Goal: Task Accomplishment & Management: Manage account settings

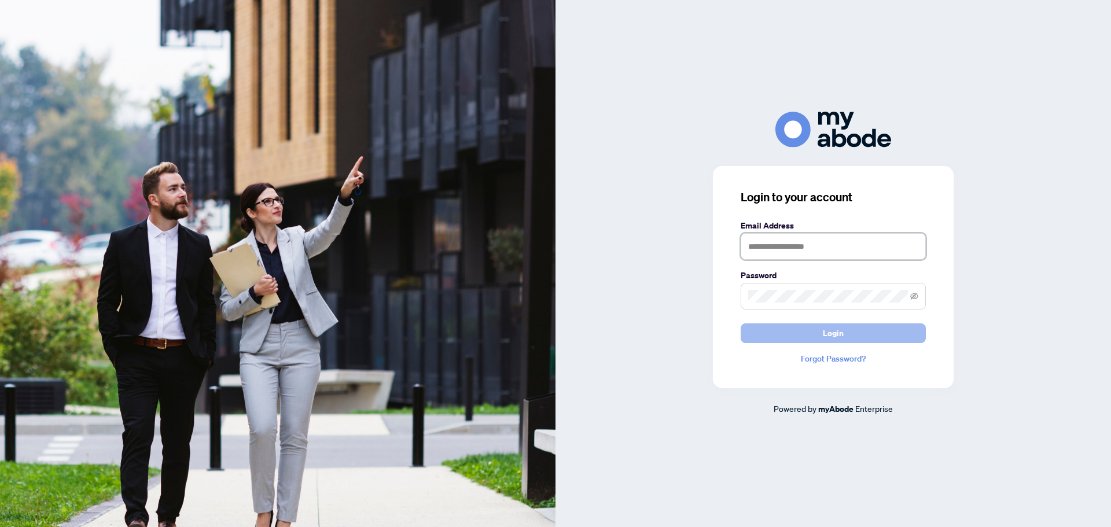
type input "**********"
click at [810, 329] on button "Login" at bounding box center [832, 333] width 185 height 20
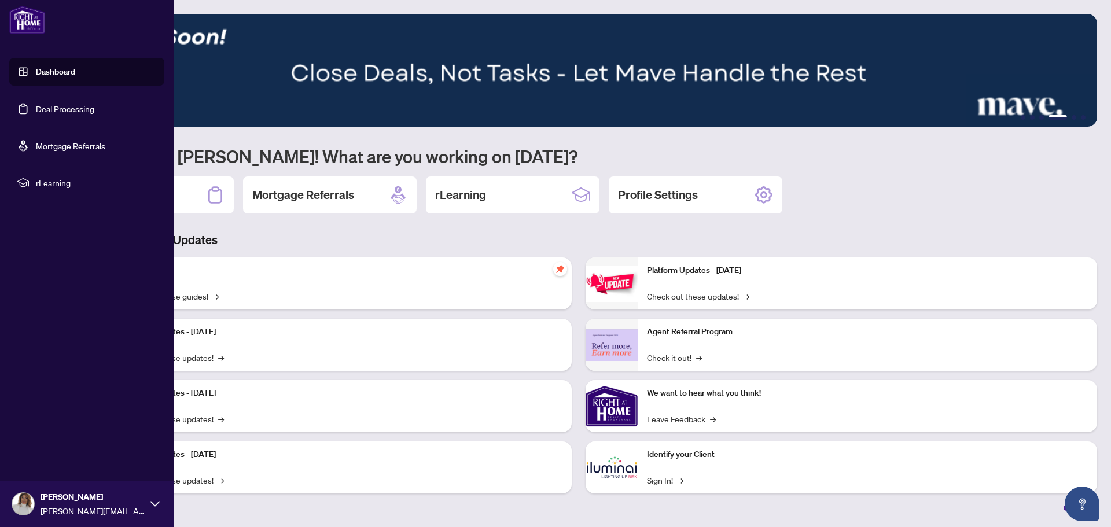
click at [36, 114] on link "Deal Processing" at bounding box center [65, 109] width 58 height 10
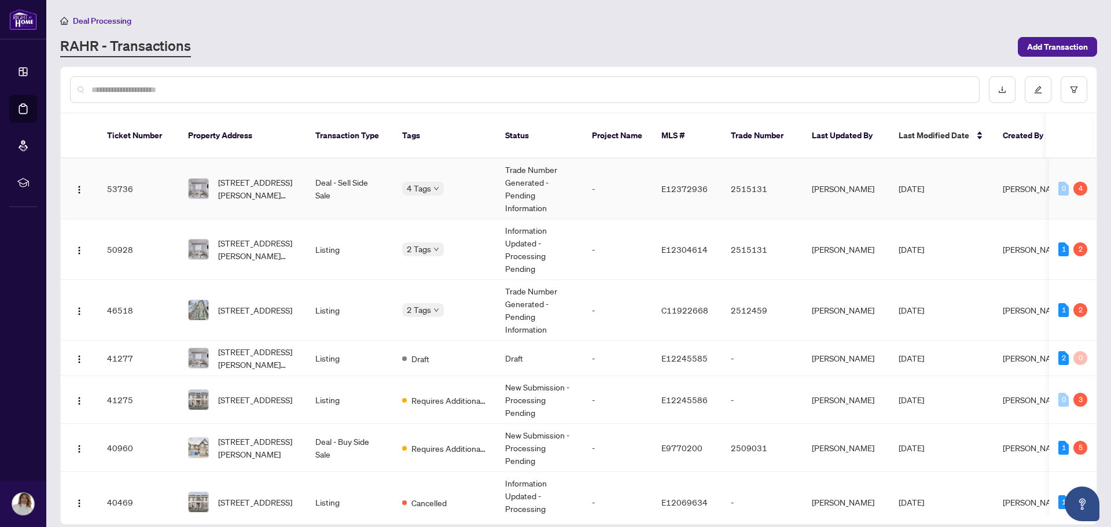
click at [328, 179] on td "Deal - Sell Side Sale" at bounding box center [349, 188] width 87 height 61
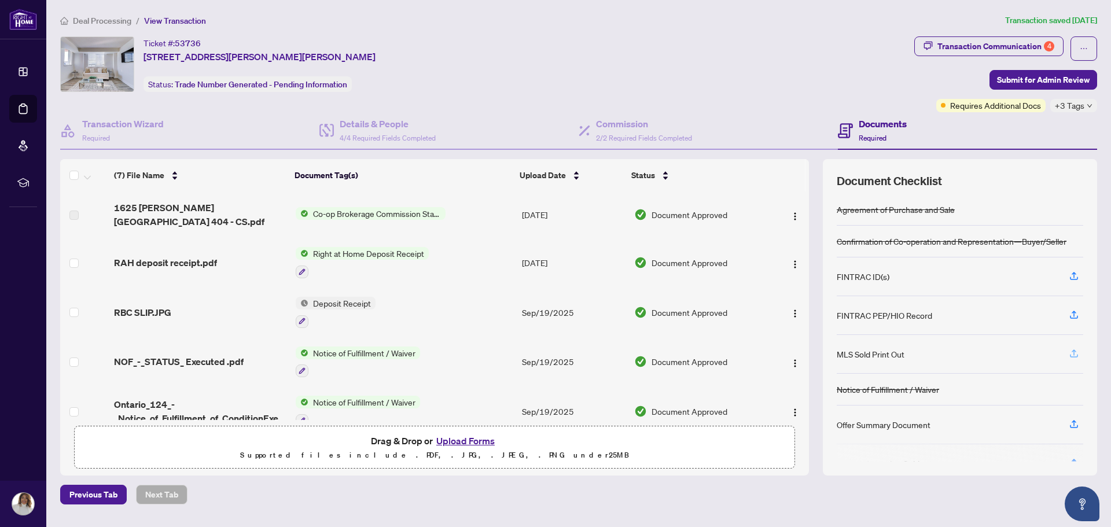
click at [1078, 360] on span "button" at bounding box center [1073, 354] width 10 height 19
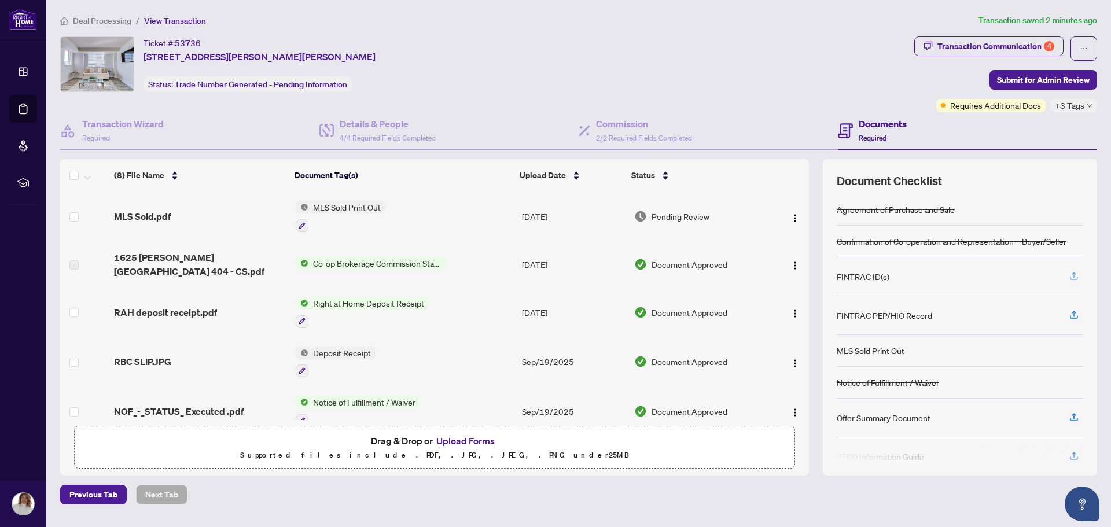
click at [1071, 280] on icon "button" at bounding box center [1073, 276] width 10 height 10
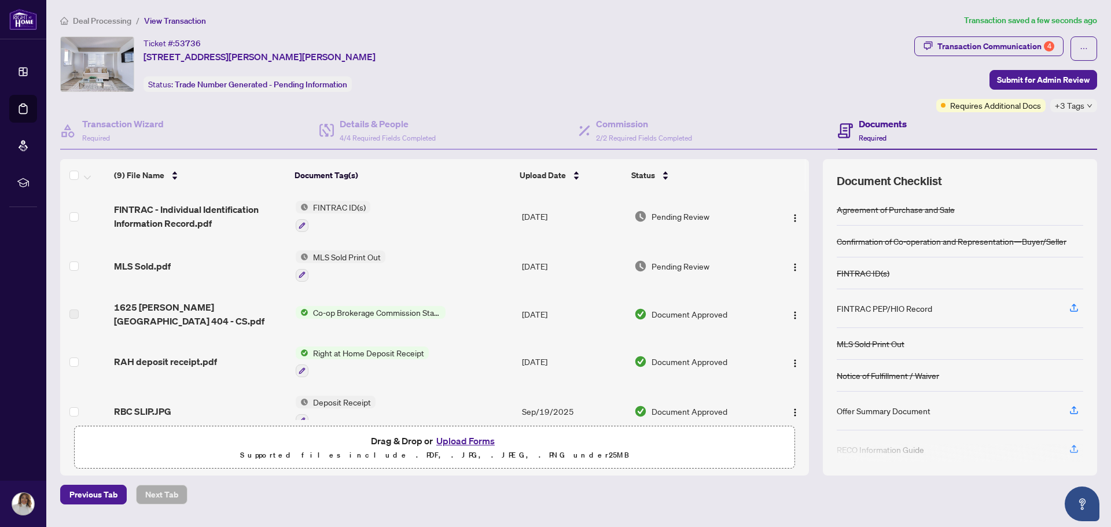
click at [390, 306] on span "Co-op Brokerage Commission Statement" at bounding box center [376, 312] width 137 height 13
click at [234, 318] on td "1625 [PERSON_NAME][GEOGRAPHIC_DATA] 404 - CS.pdf" at bounding box center [199, 314] width 181 height 46
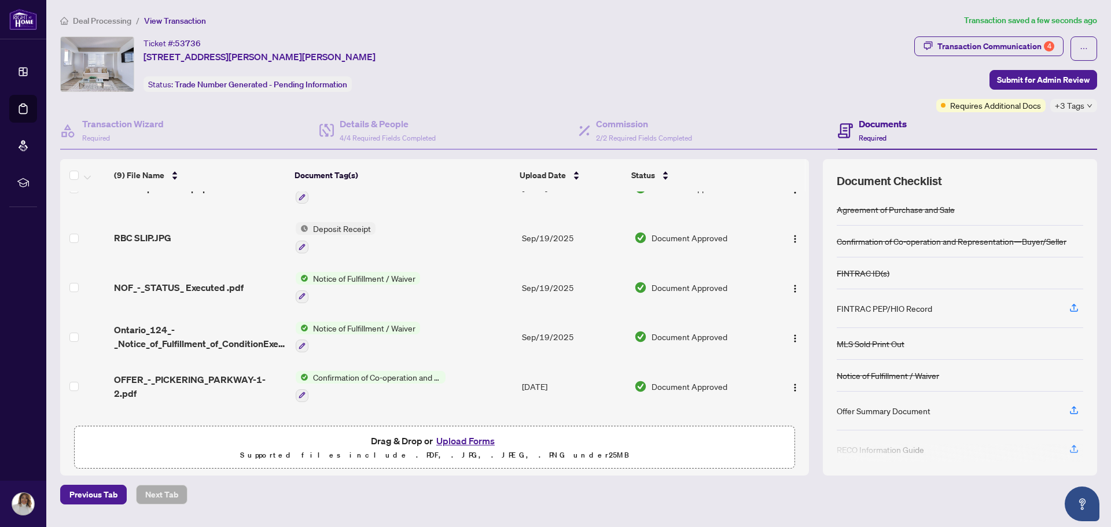
scroll to position [207, 0]
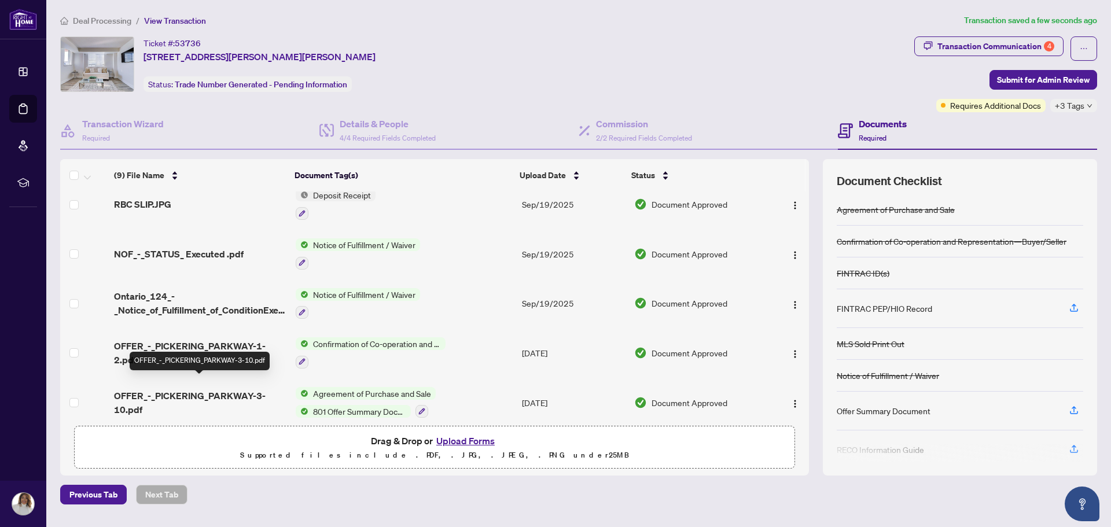
click at [256, 389] on span "OFFER_-_PICKERING_PARKWAY-3-10.pdf" at bounding box center [200, 403] width 172 height 28
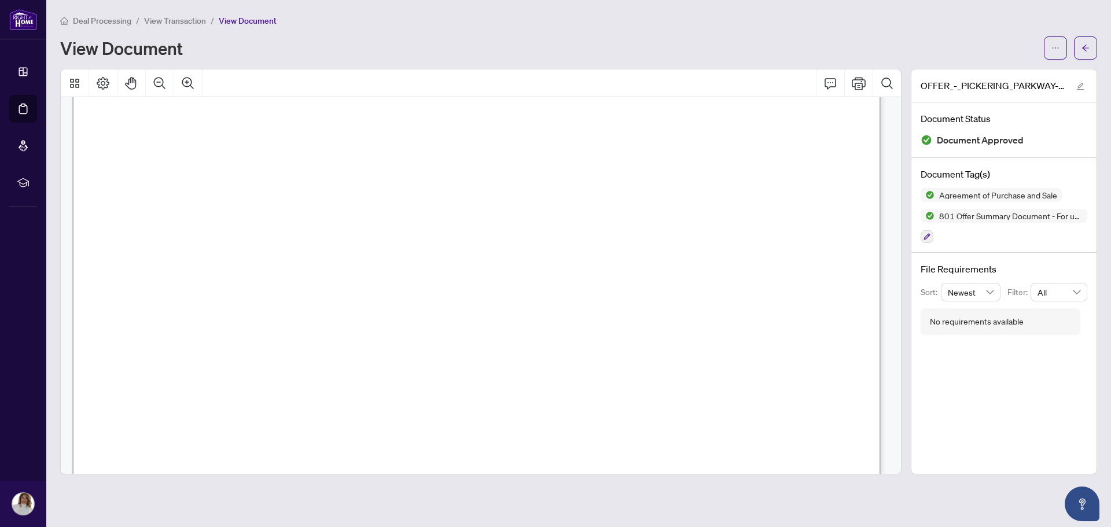
scroll to position [231, 0]
click at [1087, 46] on icon "arrow-left" at bounding box center [1085, 48] width 8 height 8
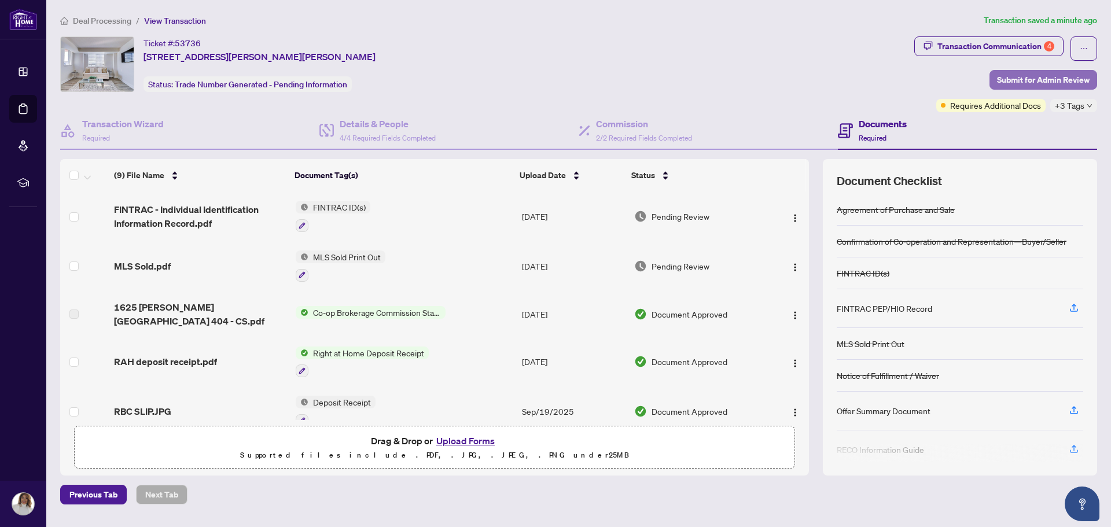
click at [1035, 73] on span "Submit for Admin Review" at bounding box center [1043, 80] width 93 height 19
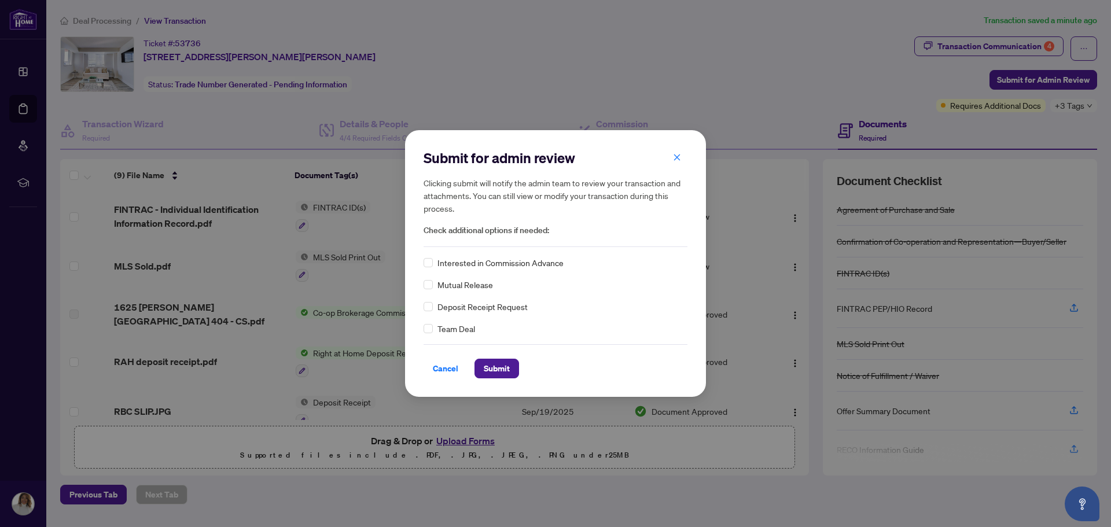
click at [475, 330] on span "Team Deal" at bounding box center [456, 328] width 38 height 13
click at [434, 261] on div "Interested in Commission Advance" at bounding box center [555, 262] width 264 height 13
click at [422, 263] on div "Submit for admin review Clicking submit will notify the admin team to review yo…" at bounding box center [555, 263] width 301 height 267
click at [488, 366] on span "Submit" at bounding box center [497, 368] width 26 height 19
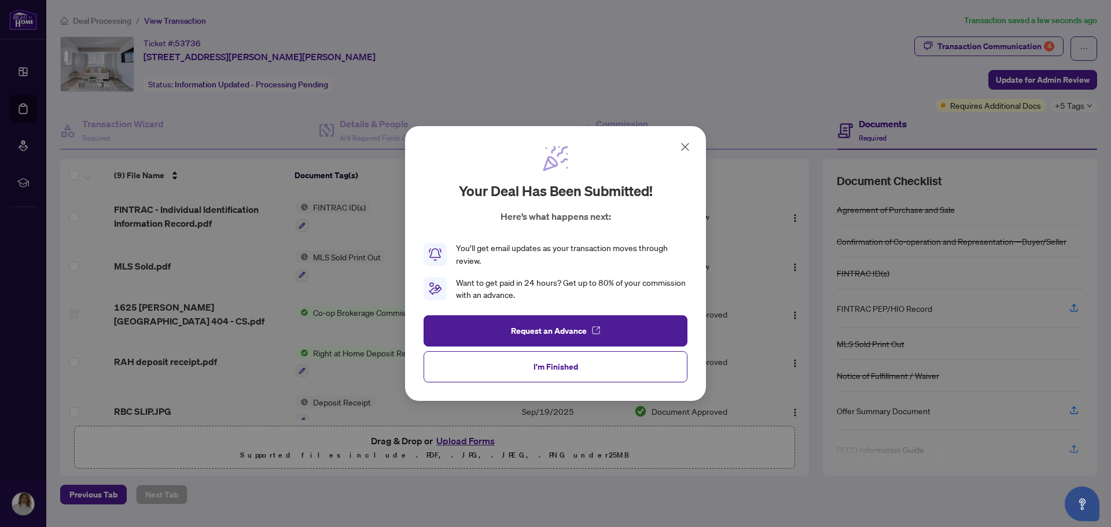
click at [646, 363] on button "I'm Finished" at bounding box center [555, 366] width 264 height 31
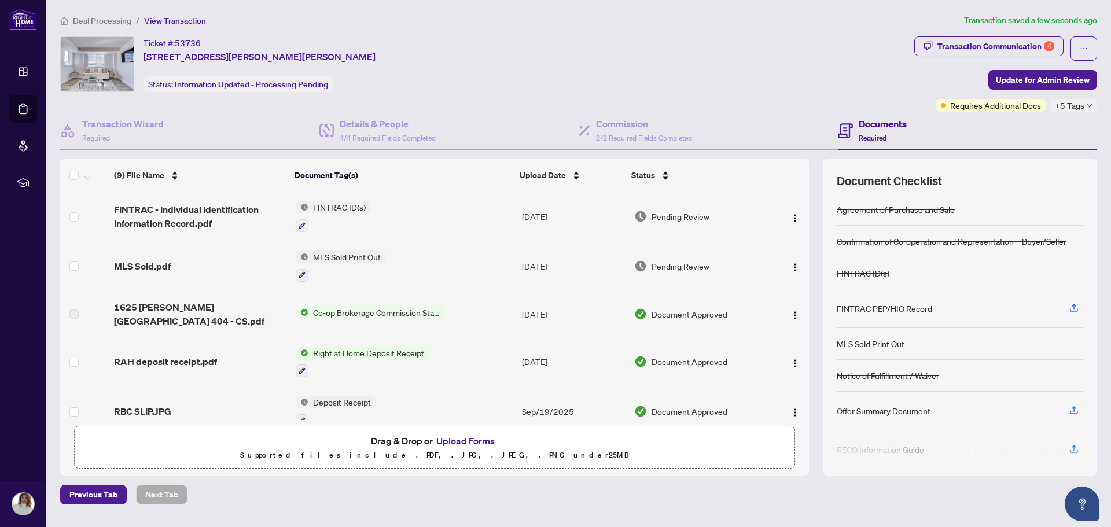
click at [1083, 106] on span "+5 Tags" at bounding box center [1070, 105] width 30 height 13
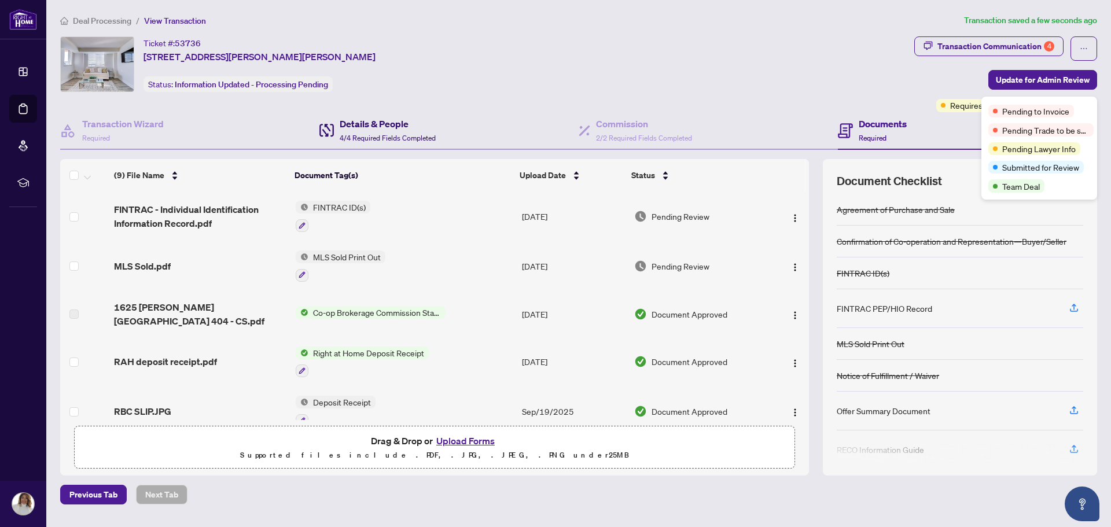
click at [384, 128] on h4 "Details & People" at bounding box center [388, 124] width 96 height 14
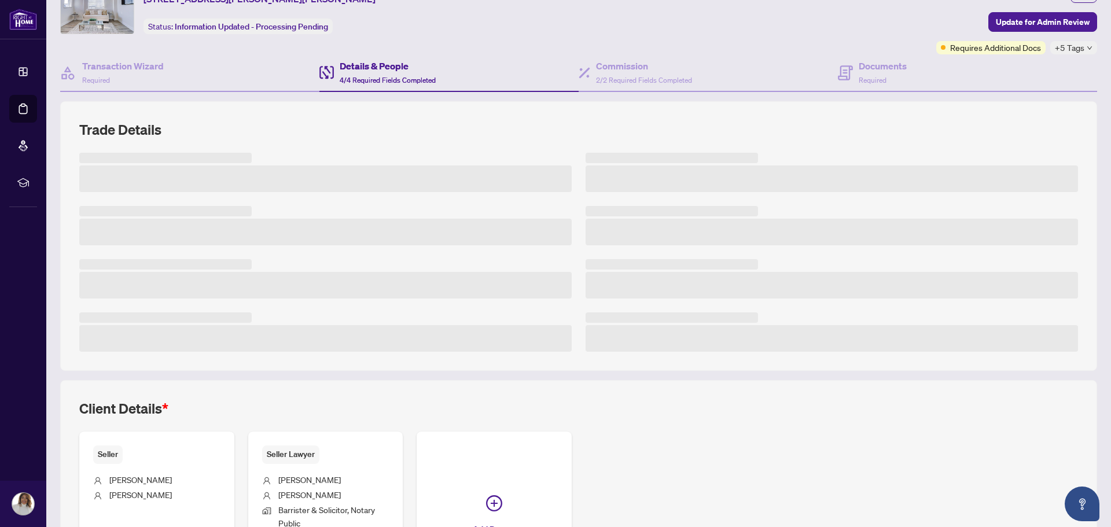
scroll to position [194, 0]
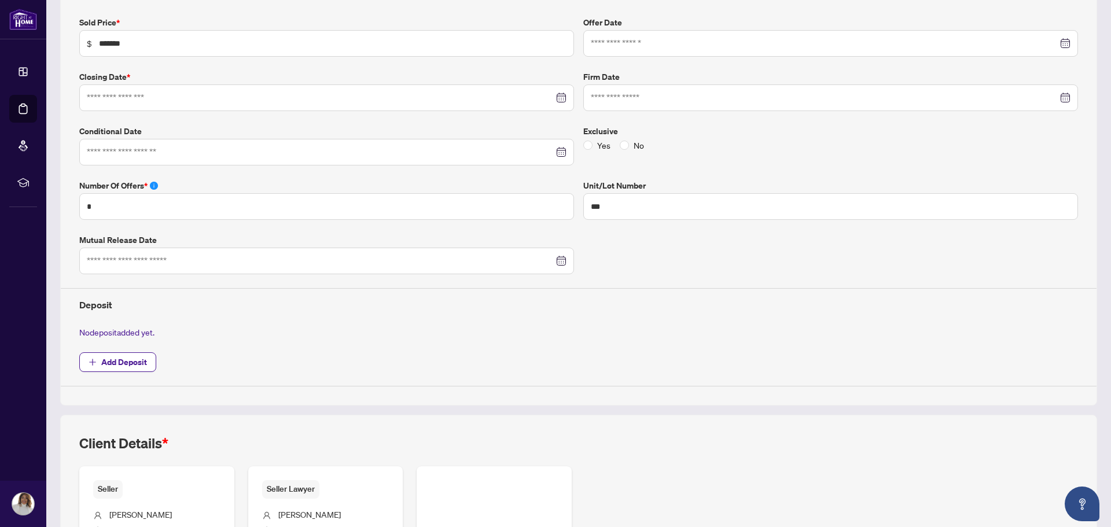
type input "**********"
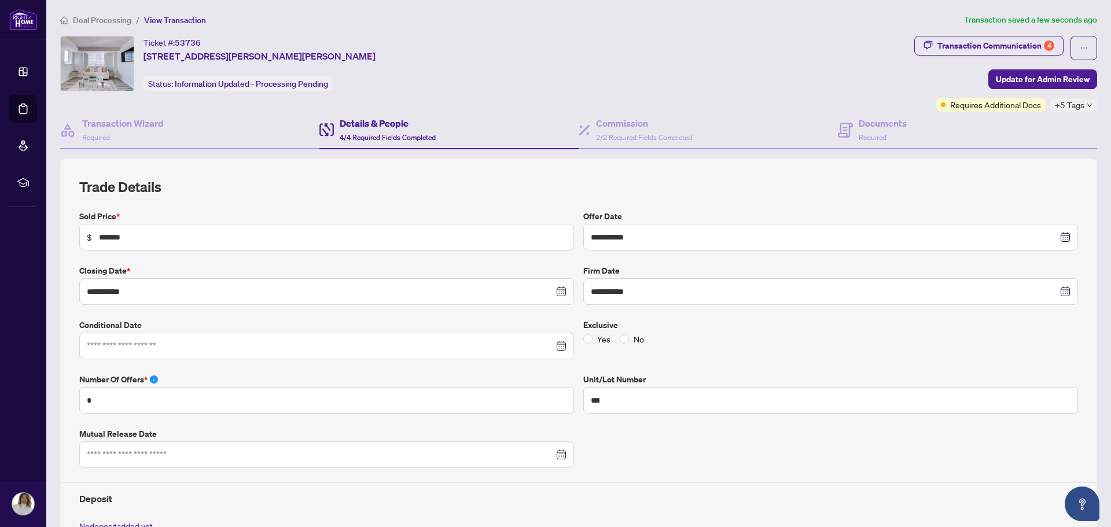
scroll to position [0, 0]
click at [1042, 83] on span "Update for Admin Review" at bounding box center [1043, 80] width 94 height 19
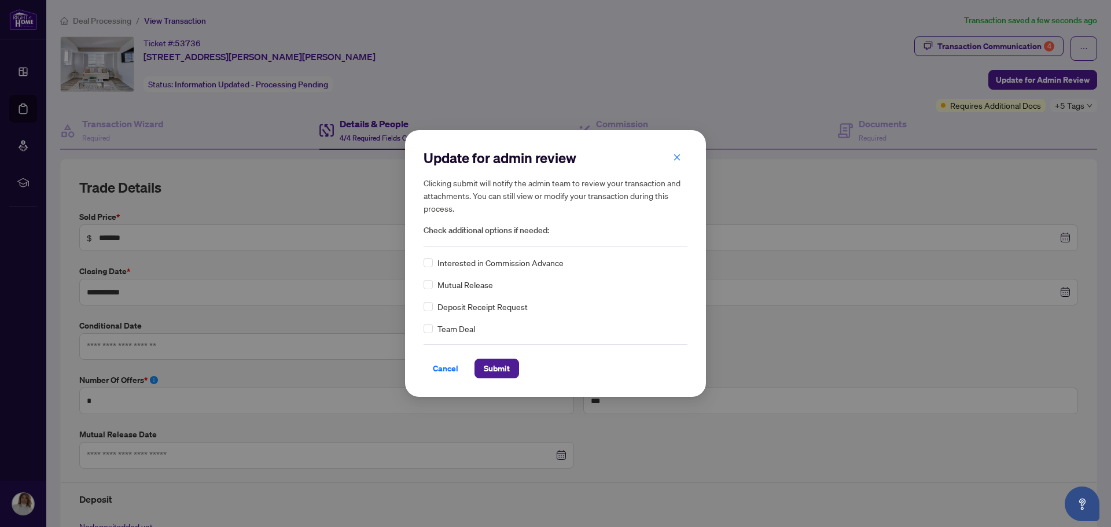
click at [460, 327] on span "Team Deal" at bounding box center [456, 328] width 38 height 13
click at [445, 328] on span "Team Deal" at bounding box center [456, 328] width 38 height 13
click at [422, 327] on div "Update for admin review Clicking submit will notify the admin team to review yo…" at bounding box center [555, 263] width 301 height 267
click at [488, 363] on span "Submit" at bounding box center [497, 368] width 26 height 19
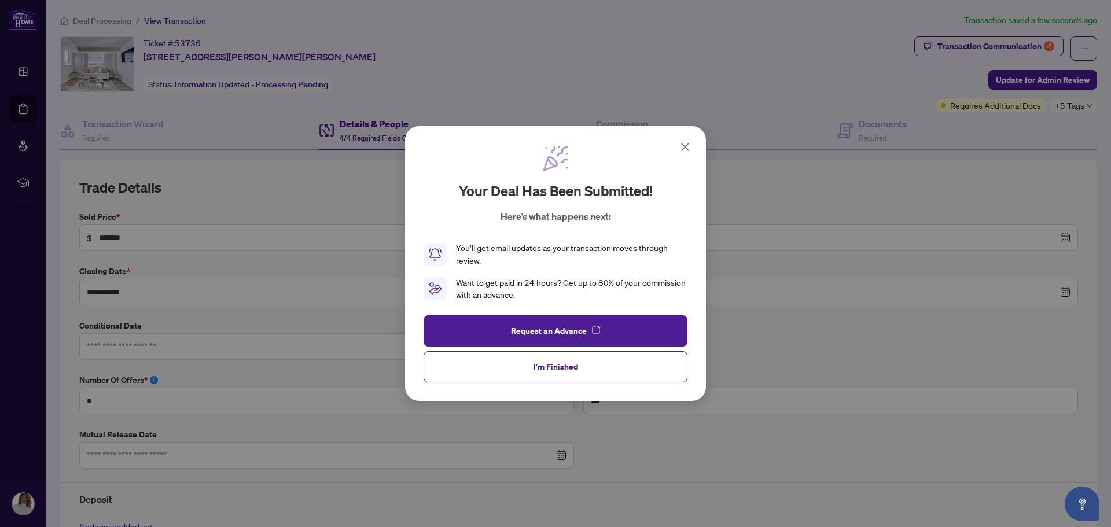
click at [684, 148] on icon at bounding box center [684, 146] width 7 height 7
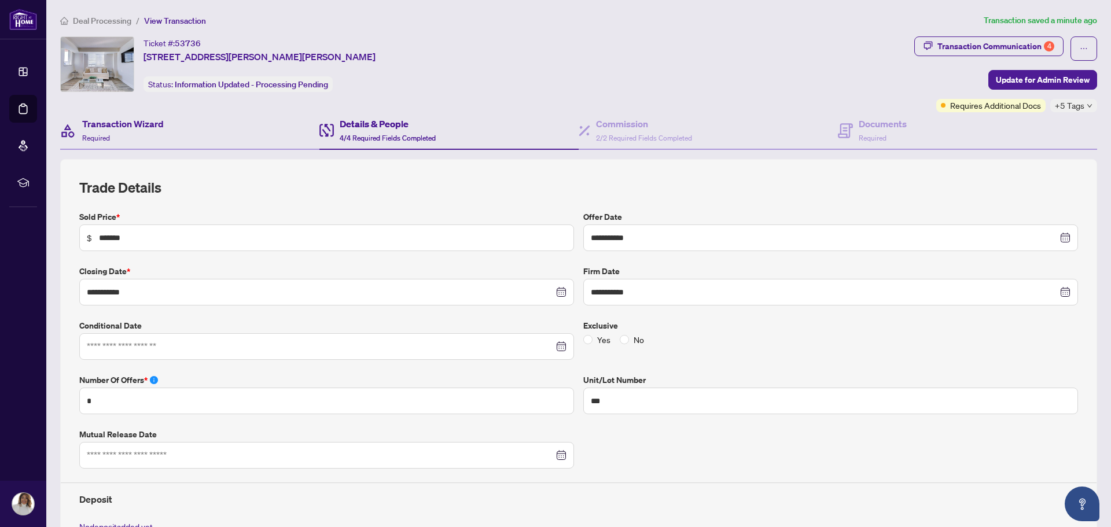
click at [169, 144] on div "Transaction Wizard Required" at bounding box center [189, 131] width 259 height 38
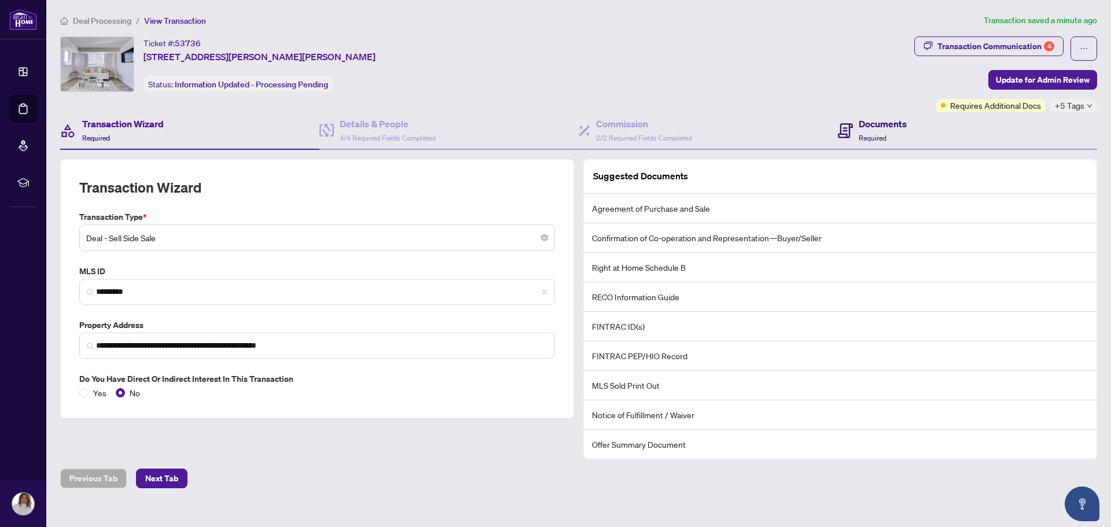
click at [879, 126] on h4 "Documents" at bounding box center [882, 124] width 48 height 14
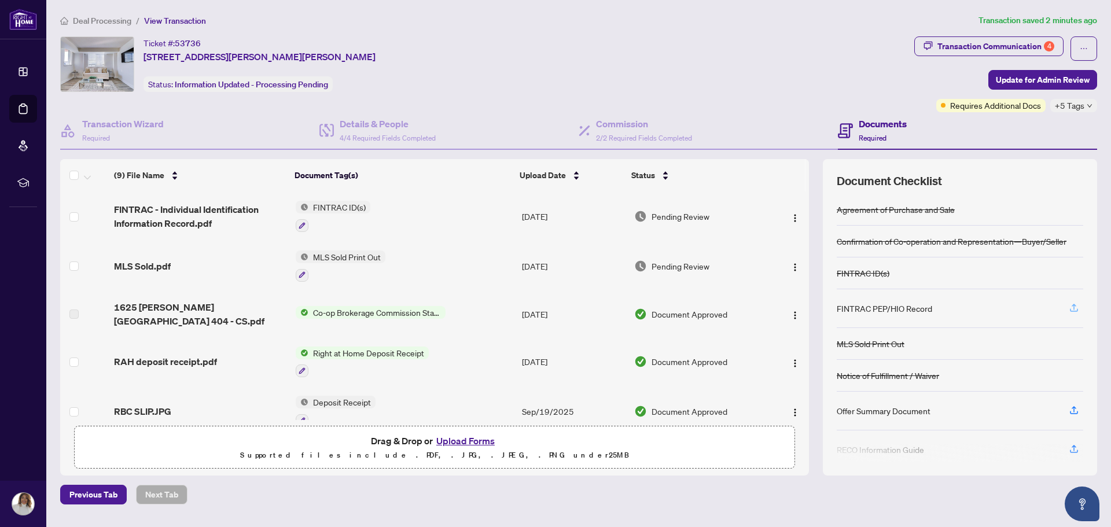
click at [1072, 304] on icon "button" at bounding box center [1073, 308] width 10 height 10
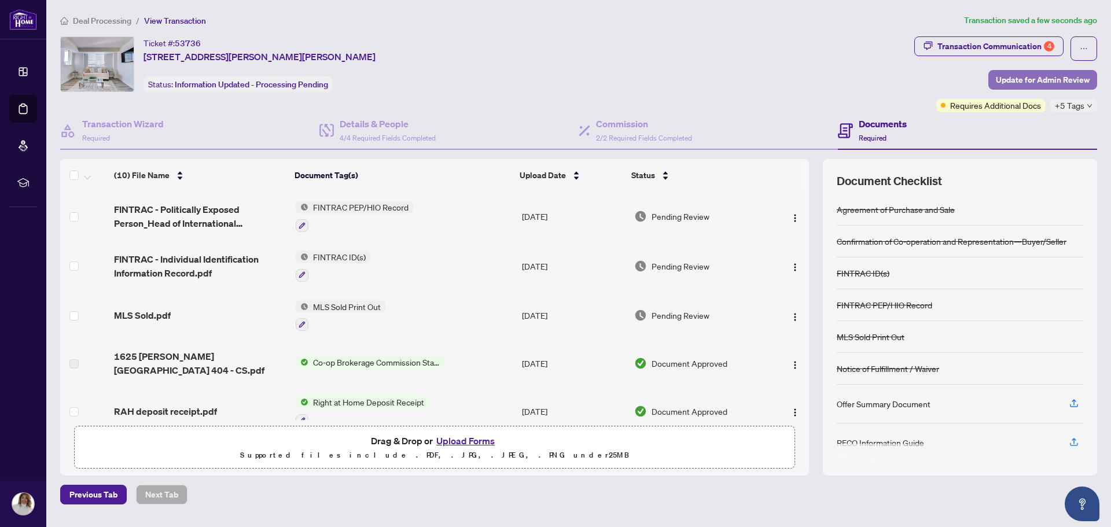
click at [1049, 73] on span "Update for Admin Review" at bounding box center [1043, 80] width 94 height 19
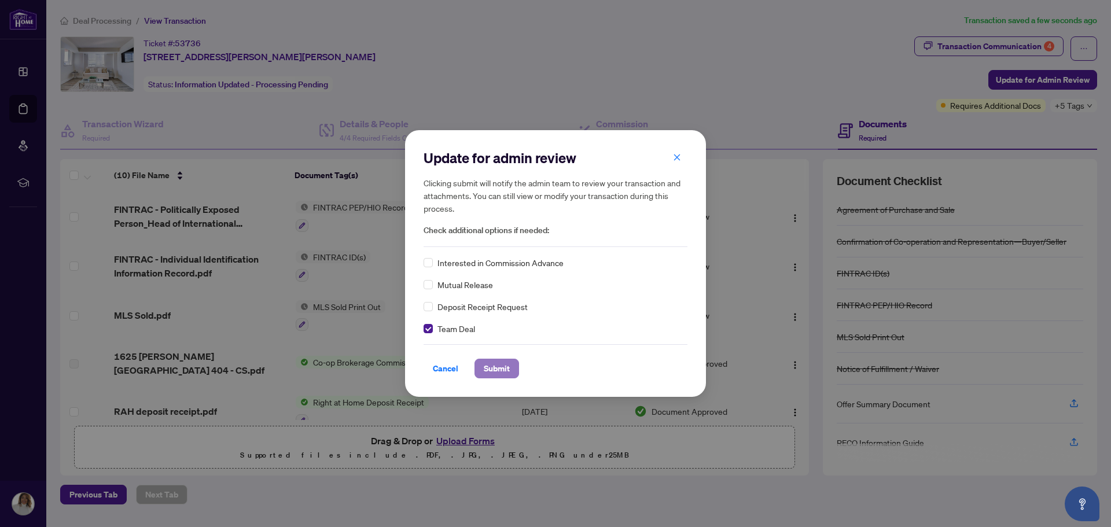
click at [480, 366] on button "Submit" at bounding box center [496, 369] width 45 height 20
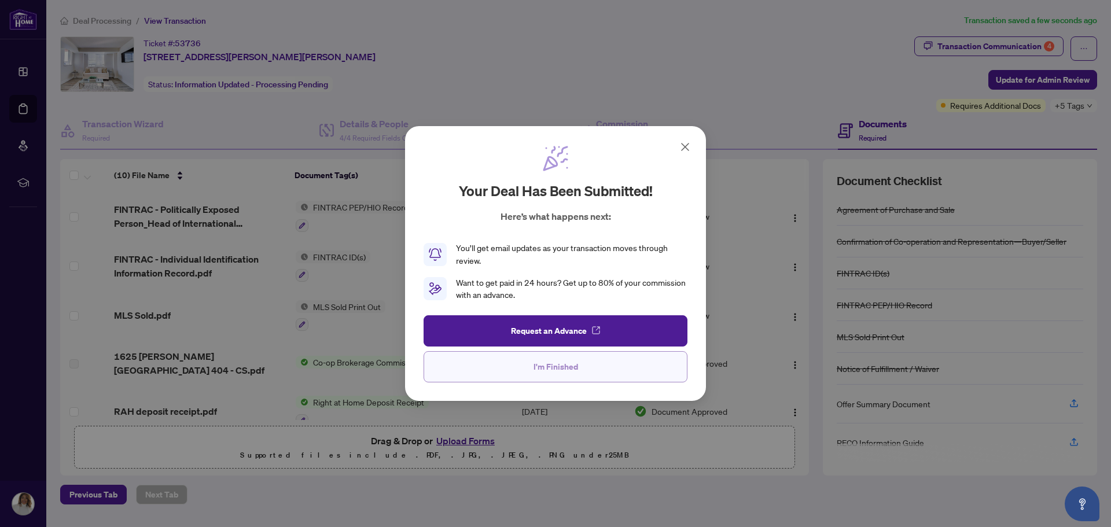
click at [479, 363] on button "I'm Finished" at bounding box center [555, 366] width 264 height 31
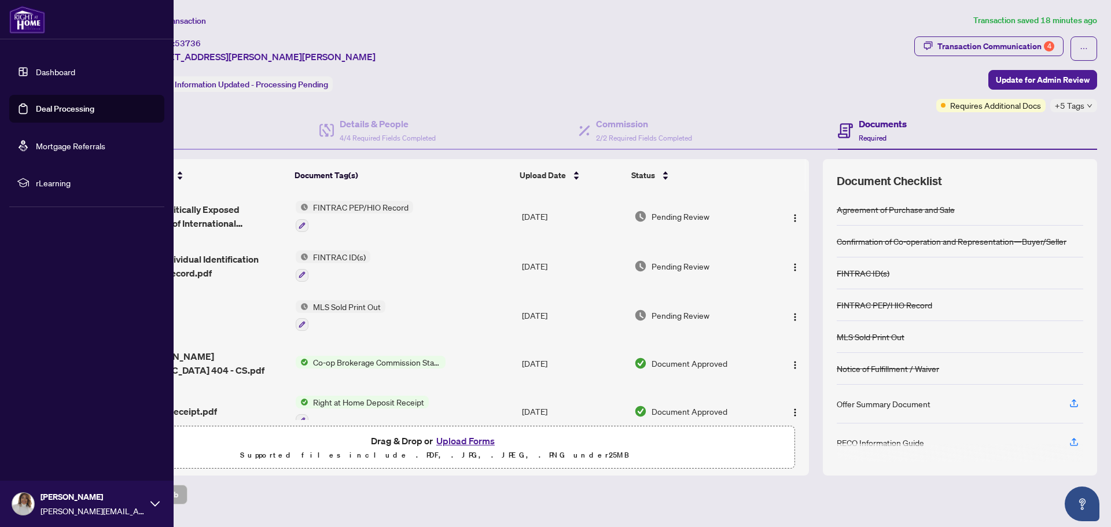
click at [75, 77] on link "Dashboard" at bounding box center [55, 72] width 39 height 10
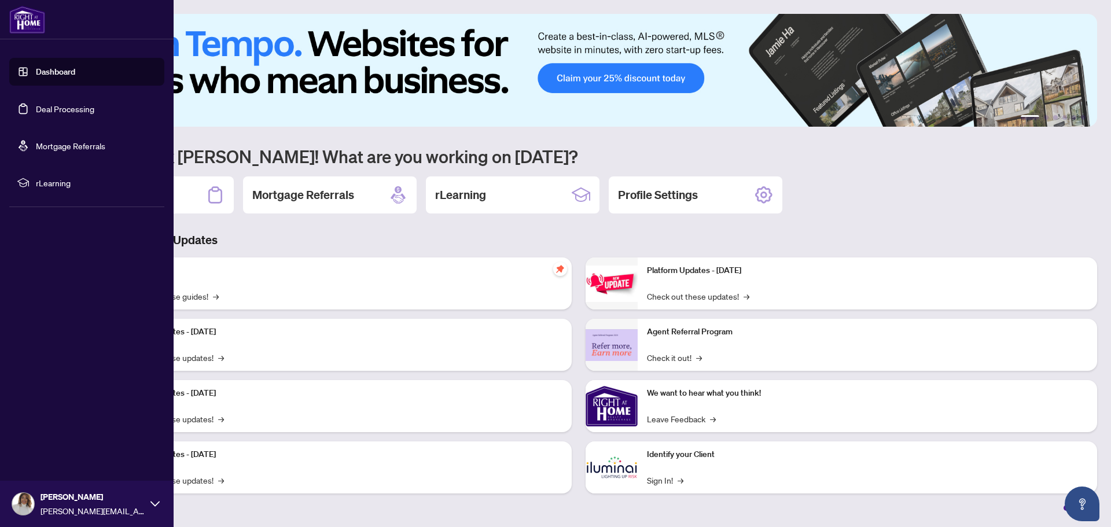
click at [43, 108] on link "Deal Processing" at bounding box center [65, 109] width 58 height 10
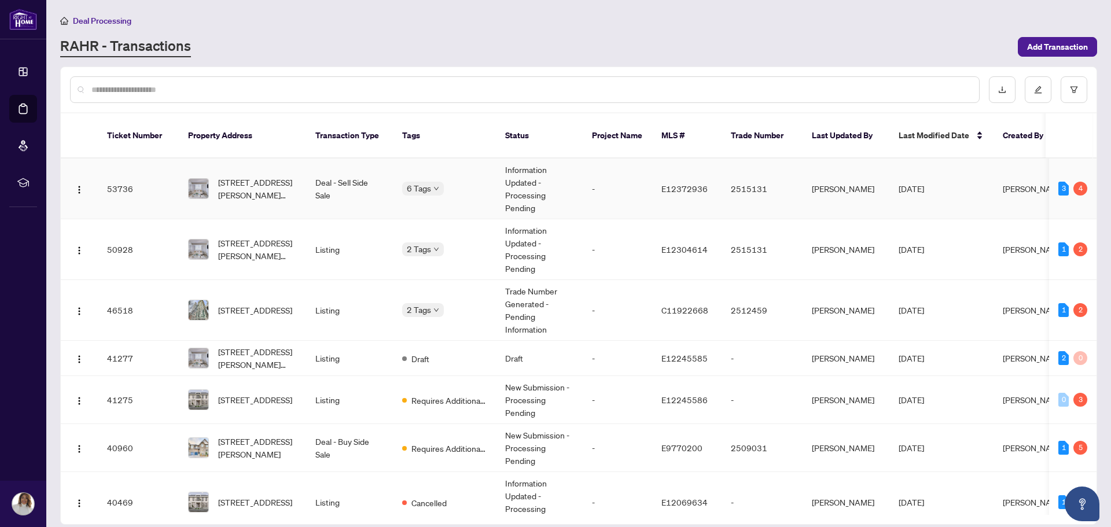
click at [322, 185] on td "Deal - Sell Side Sale" at bounding box center [349, 188] width 87 height 61
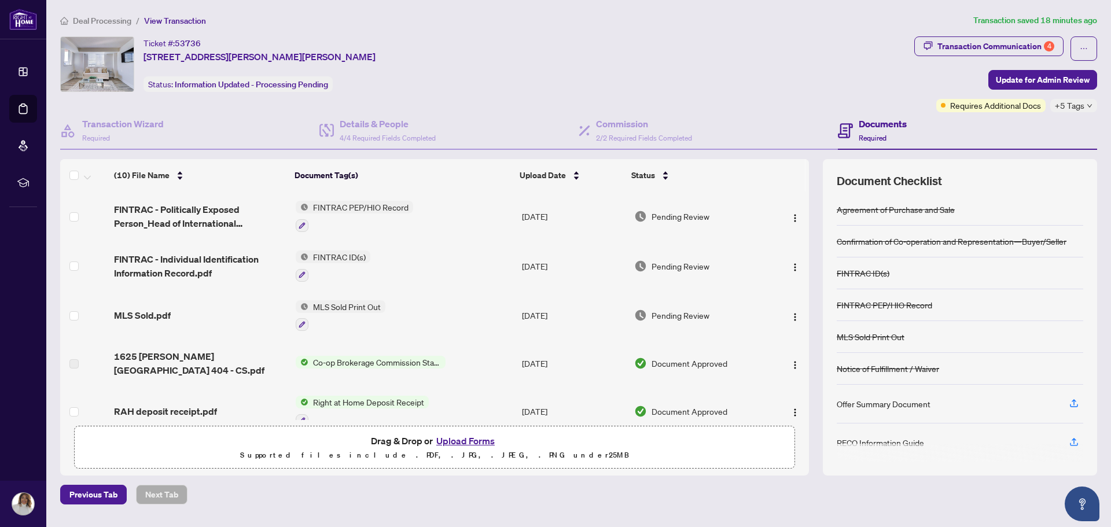
click at [121, 22] on span "Deal Processing" at bounding box center [102, 21] width 58 height 10
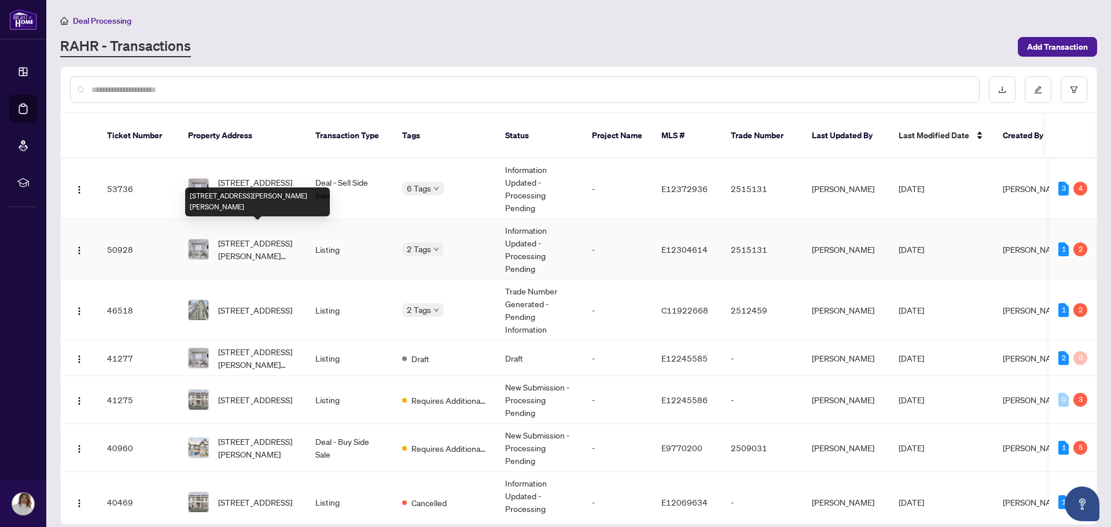
click at [237, 237] on span "[STREET_ADDRESS][PERSON_NAME][PERSON_NAME]" at bounding box center [257, 249] width 79 height 25
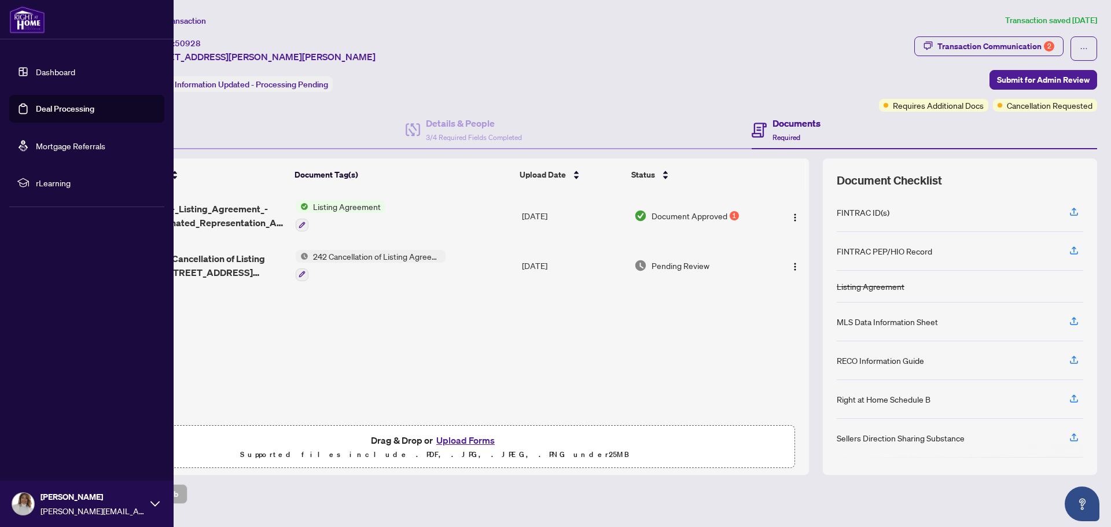
click at [75, 77] on link "Dashboard" at bounding box center [55, 72] width 39 height 10
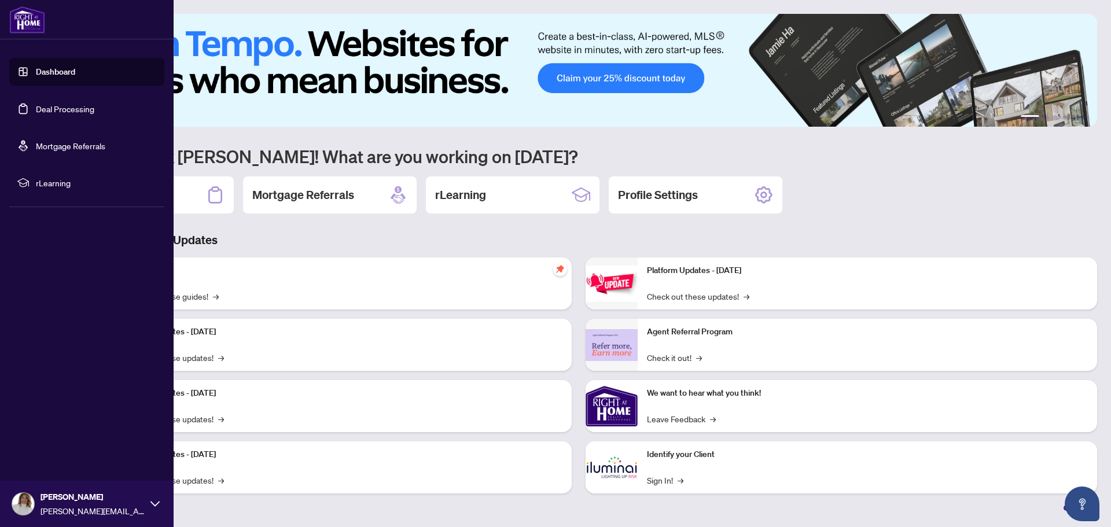
click at [36, 112] on link "Deal Processing" at bounding box center [65, 109] width 58 height 10
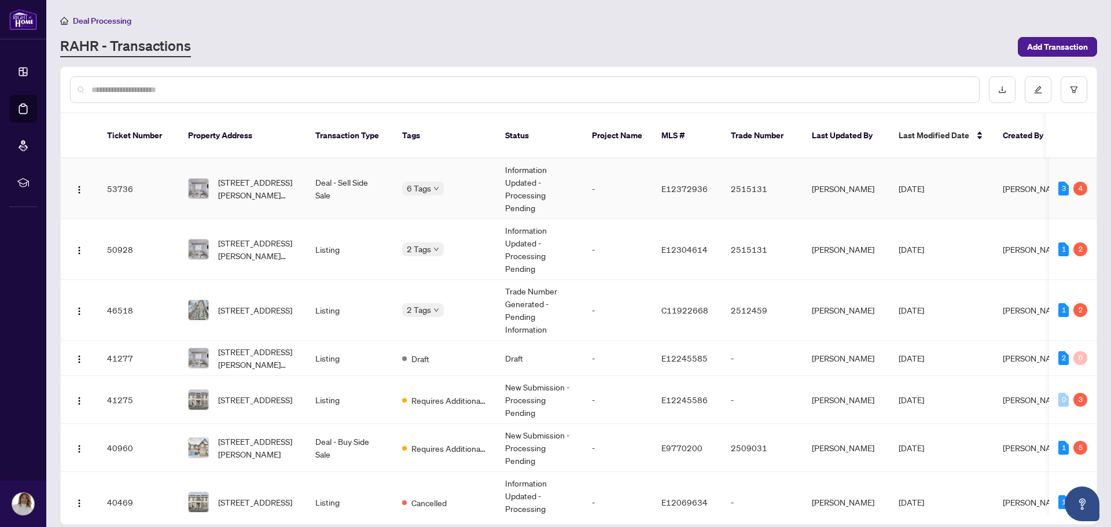
click at [668, 183] on span "E12372936" at bounding box center [684, 188] width 46 height 10
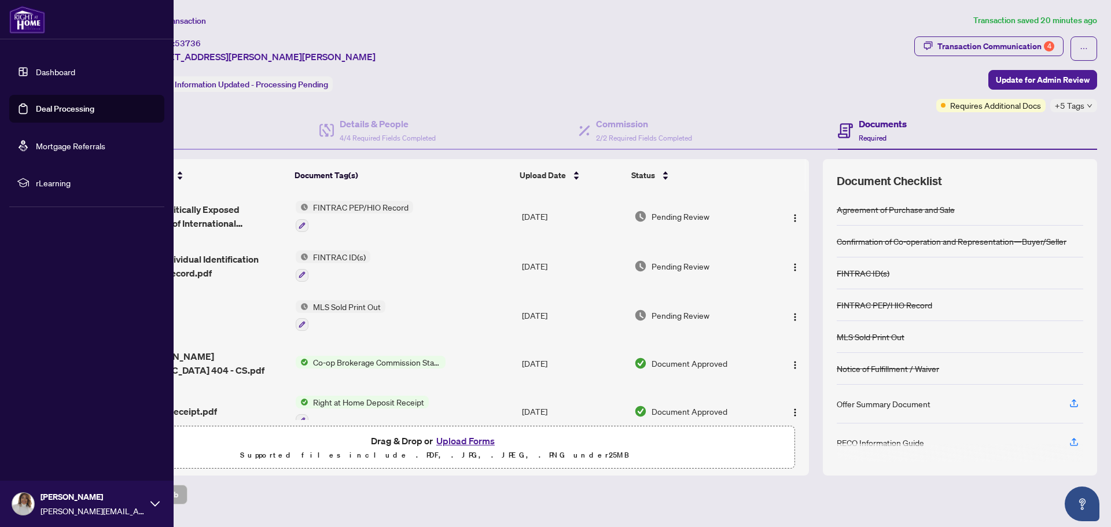
click at [45, 74] on link "Dashboard" at bounding box center [55, 72] width 39 height 10
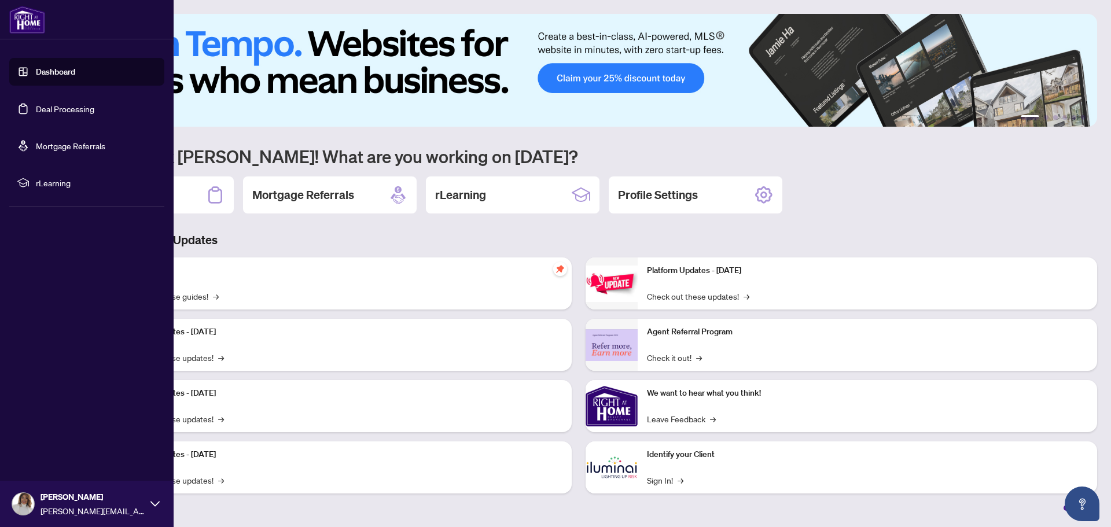
click at [60, 108] on link "Deal Processing" at bounding box center [65, 109] width 58 height 10
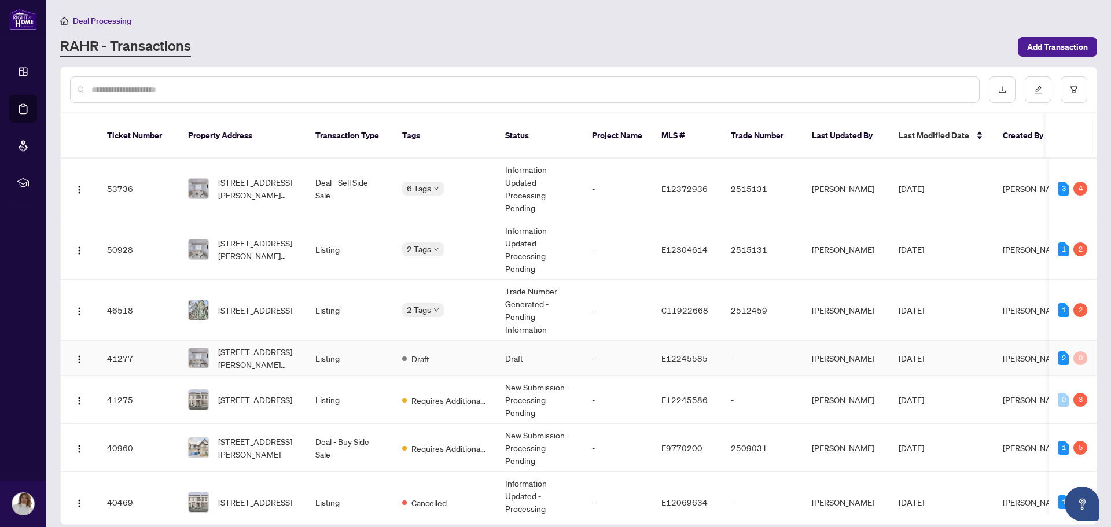
click at [443, 345] on td "Draft" at bounding box center [444, 358] width 103 height 35
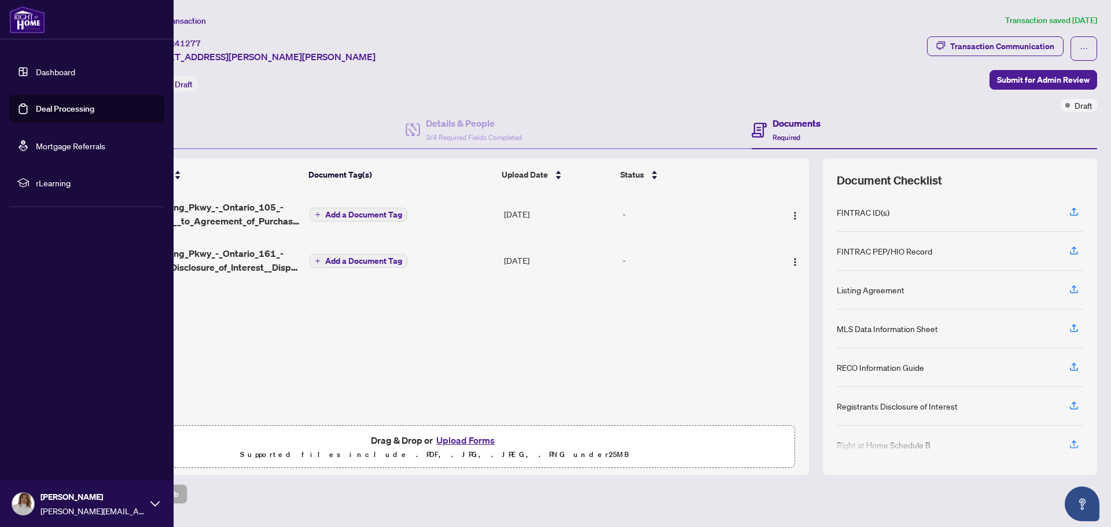
click at [36, 107] on link "Deal Processing" at bounding box center [65, 109] width 58 height 10
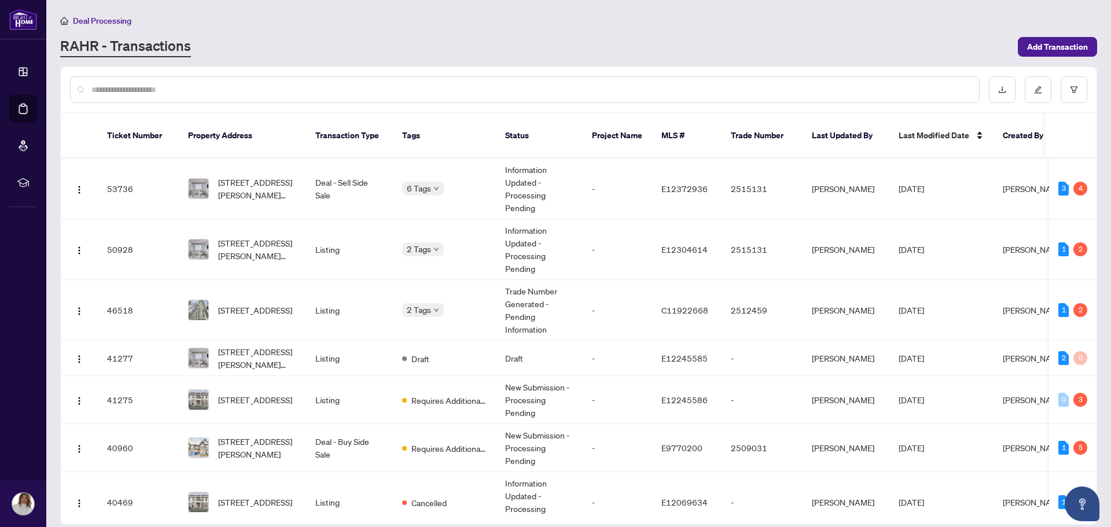
click at [284, 86] on input "text" at bounding box center [530, 89] width 878 height 13
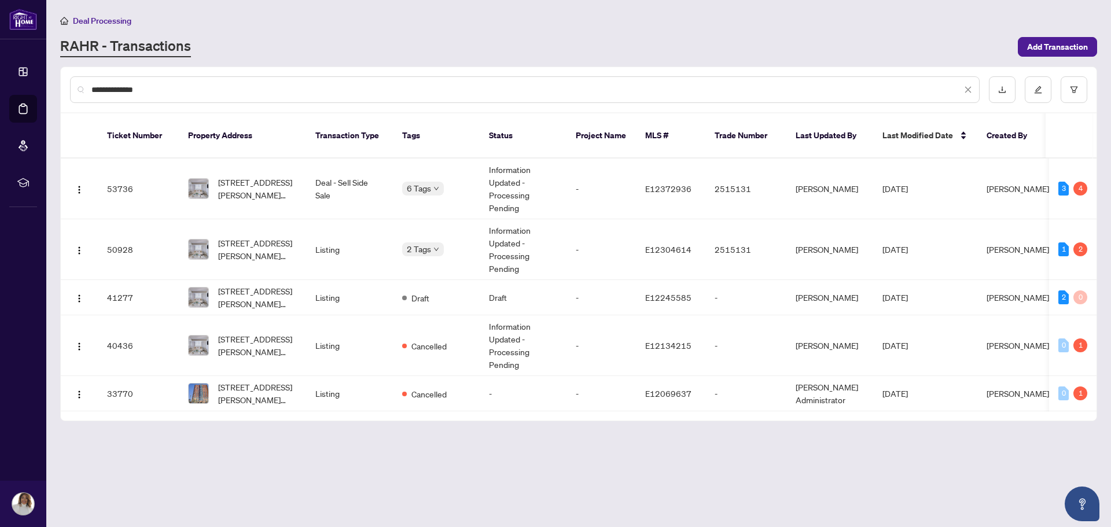
type input "**********"
click at [360, 344] on td "Listing" at bounding box center [349, 345] width 87 height 61
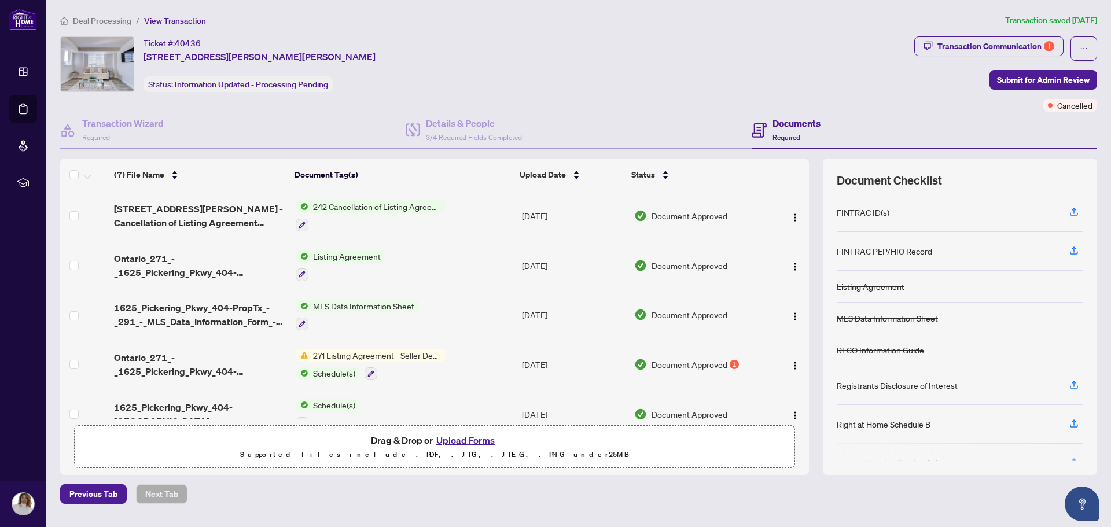
click at [107, 19] on span "Deal Processing" at bounding box center [102, 21] width 58 height 10
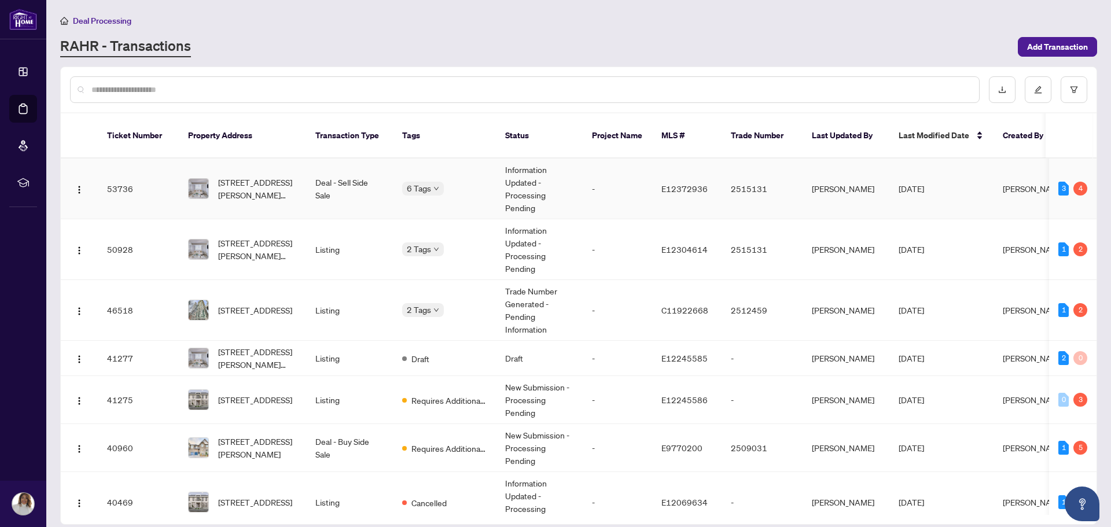
click at [676, 183] on span "E12372936" at bounding box center [684, 188] width 46 height 10
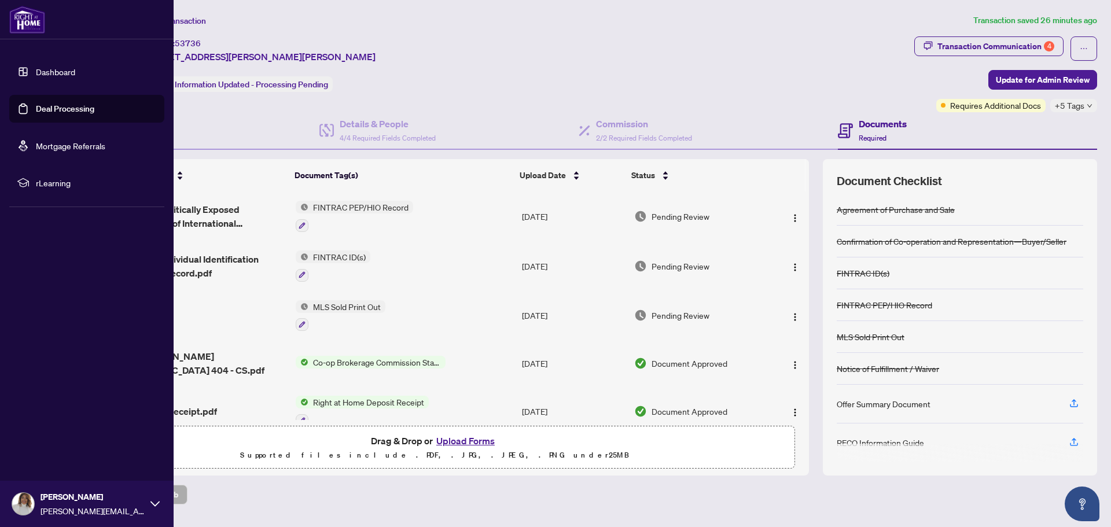
click at [36, 114] on link "Deal Processing" at bounding box center [65, 109] width 58 height 10
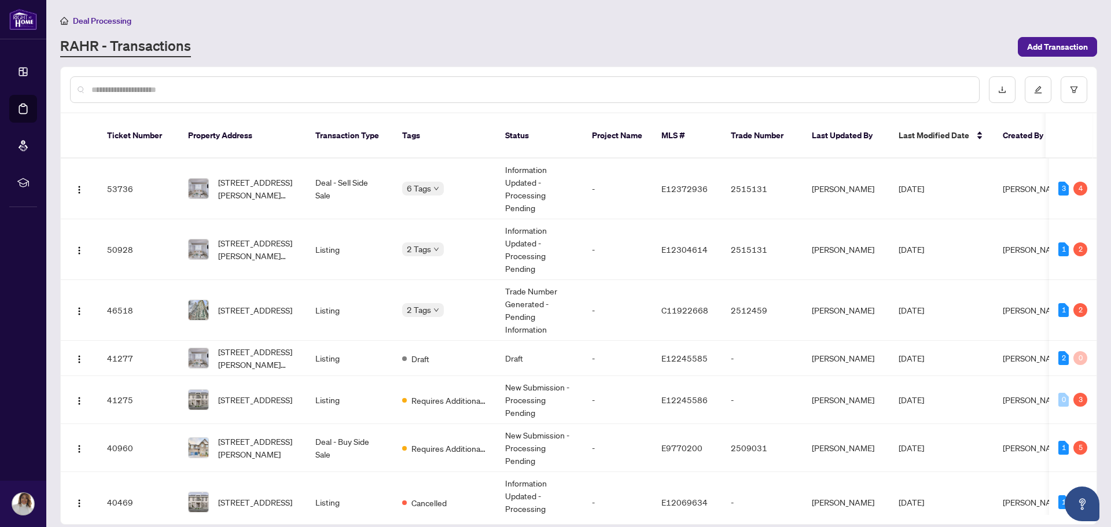
click at [273, 87] on input "text" at bounding box center [530, 89] width 878 height 13
paste input "*********"
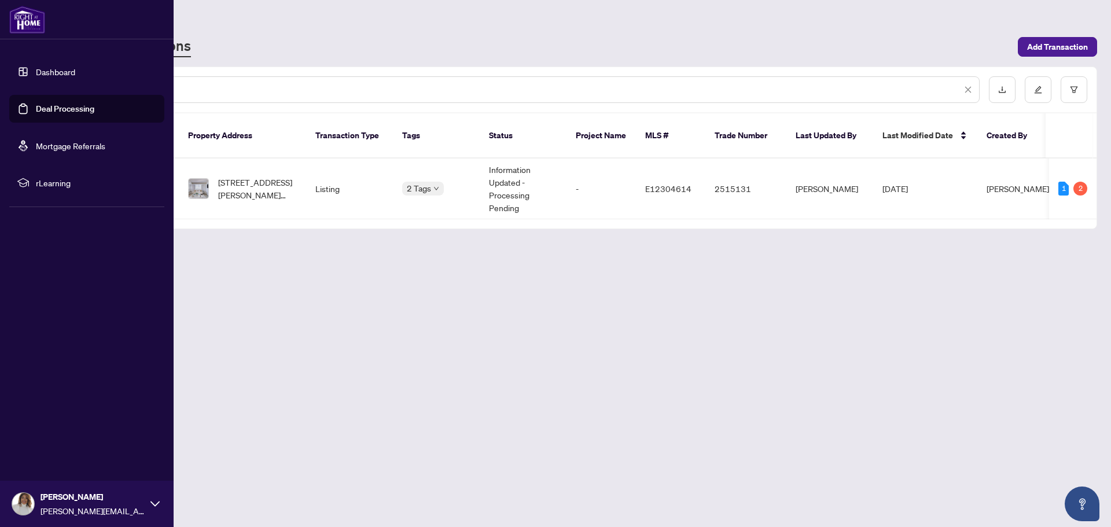
drag, startPoint x: 211, startPoint y: 92, endPoint x: 35, endPoint y: 90, distance: 176.4
click at [34, 90] on div "Dashboard Deal Processing Mortgage Referrals rLearning [PERSON_NAME] [PERSON_NA…" at bounding box center [555, 263] width 1111 height 527
paste input "text"
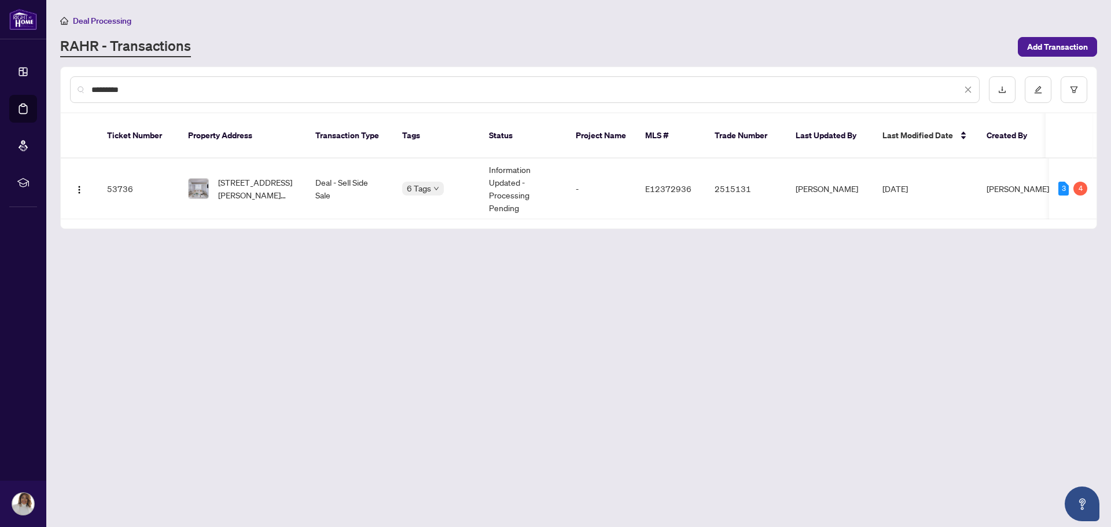
drag, startPoint x: 235, startPoint y: 94, endPoint x: 73, endPoint y: 83, distance: 162.4
click at [73, 83] on div "*********" at bounding box center [524, 89] width 909 height 27
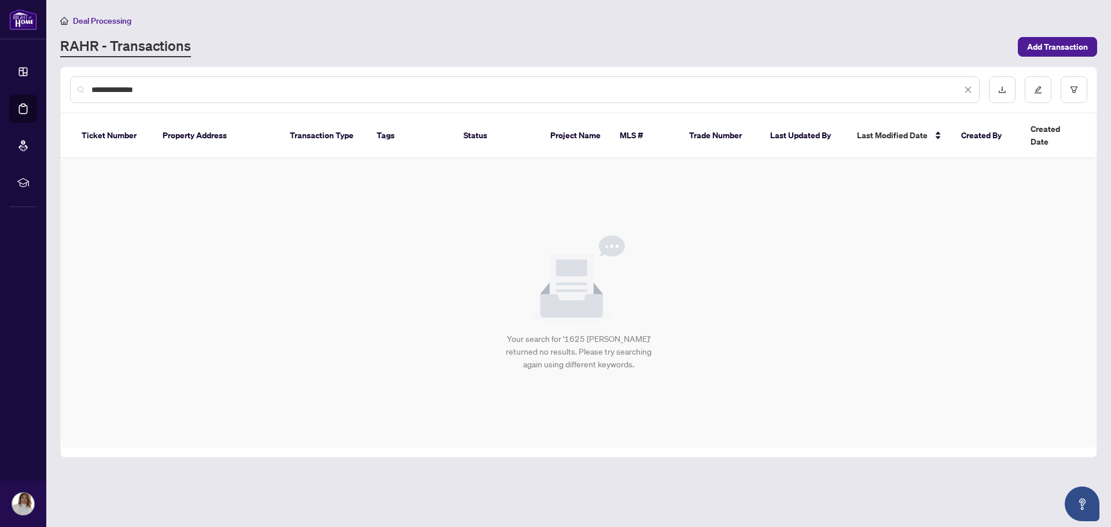
click at [115, 91] on input "**********" at bounding box center [526, 89] width 870 height 13
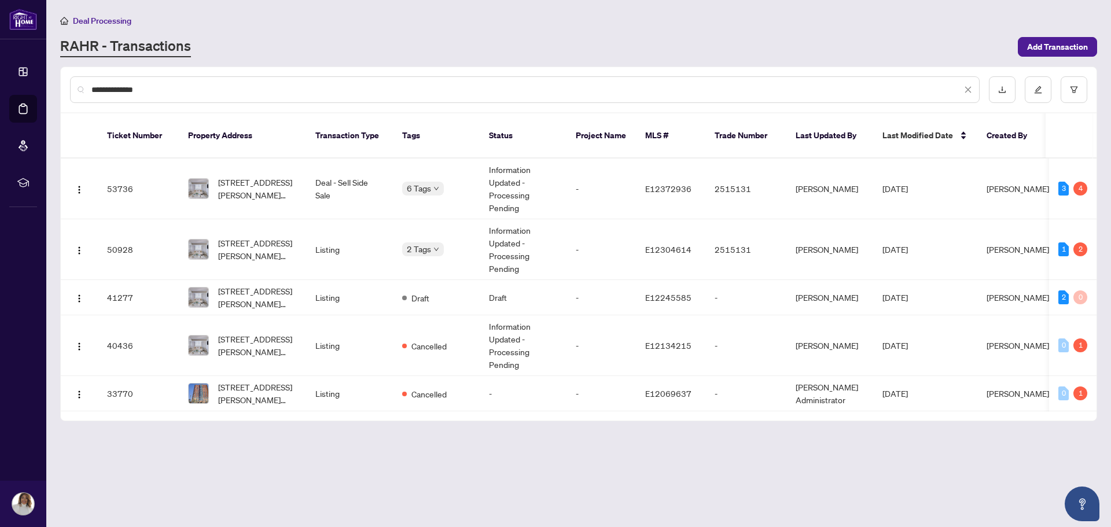
type input "**********"
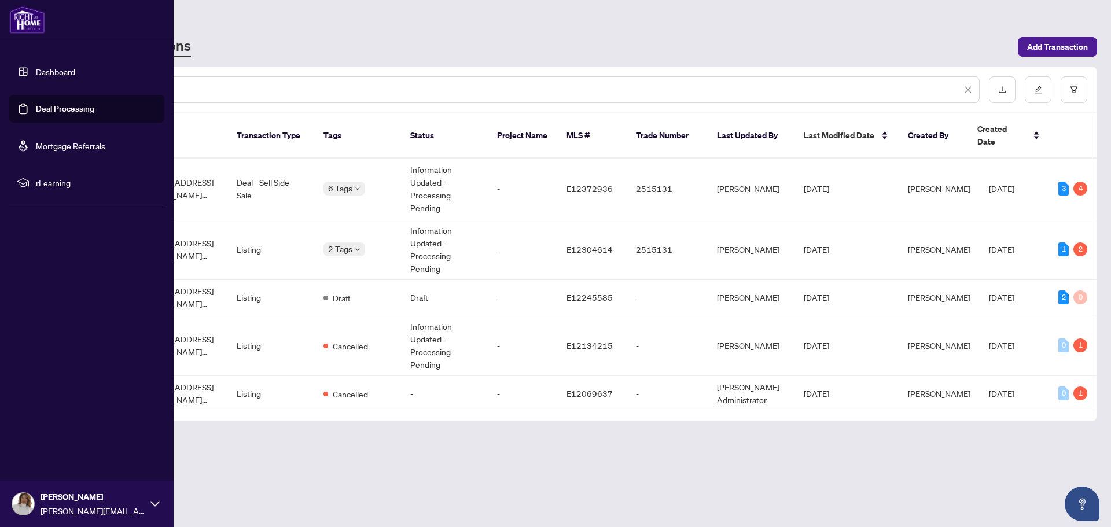
click at [71, 109] on link "Deal Processing" at bounding box center [65, 109] width 58 height 10
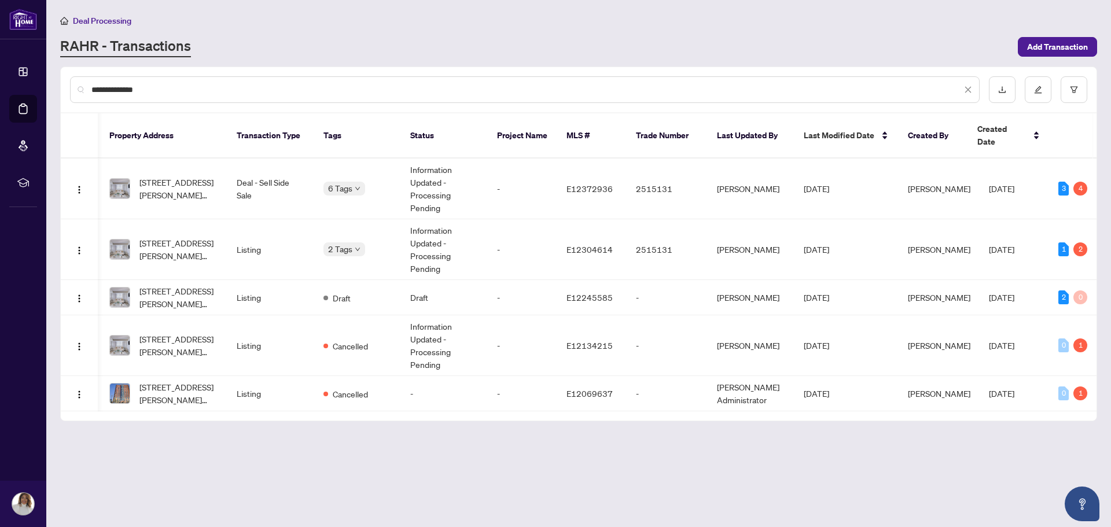
click at [112, 21] on span "Deal Processing" at bounding box center [102, 21] width 58 height 10
click at [84, 50] on link "RAHR - Transactions" at bounding box center [125, 46] width 131 height 21
click at [967, 91] on icon "close" at bounding box center [968, 90] width 8 height 8
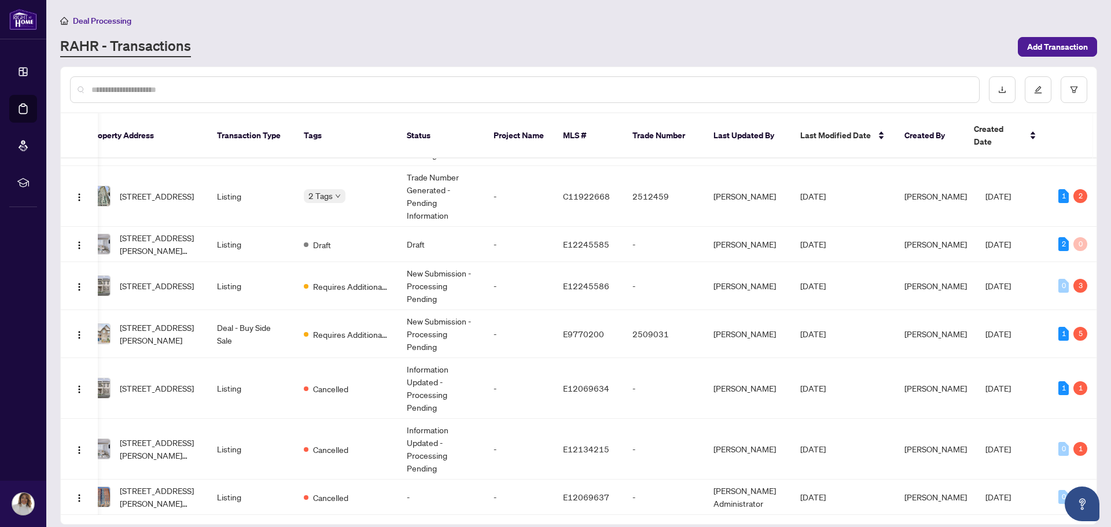
scroll to position [0, 23]
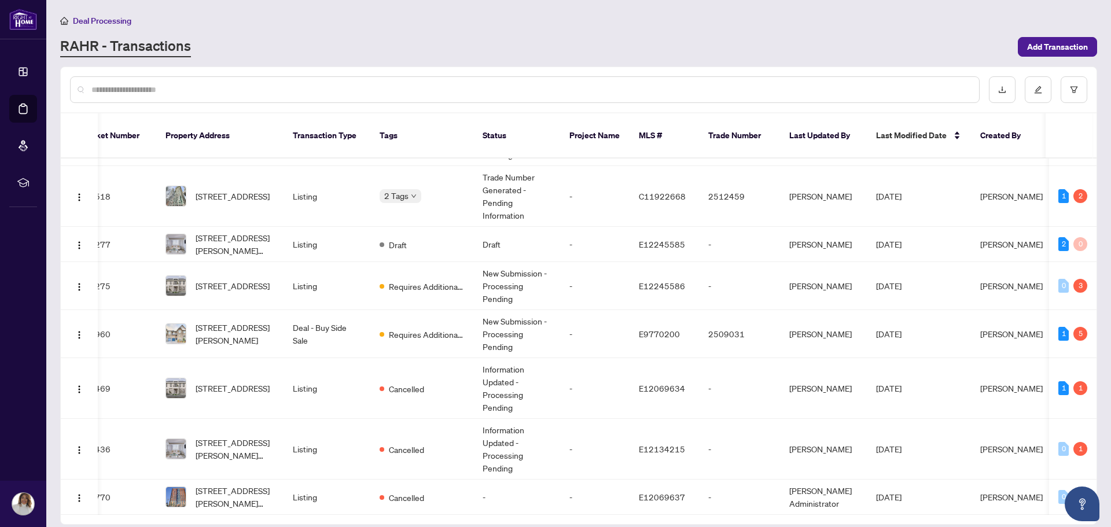
drag, startPoint x: 624, startPoint y: 505, endPoint x: 601, endPoint y: 508, distance: 22.8
click at [607, 507] on div "Ticket Number Property Address Transaction Type Tags Status Project Name MLS # …" at bounding box center [578, 318] width 1035 height 411
click at [602, 508] on div "Ticket Number Property Address Transaction Type Tags Status Project Name MLS # …" at bounding box center [578, 318] width 1035 height 411
click at [379, 437] on td "Cancelled" at bounding box center [421, 449] width 103 height 61
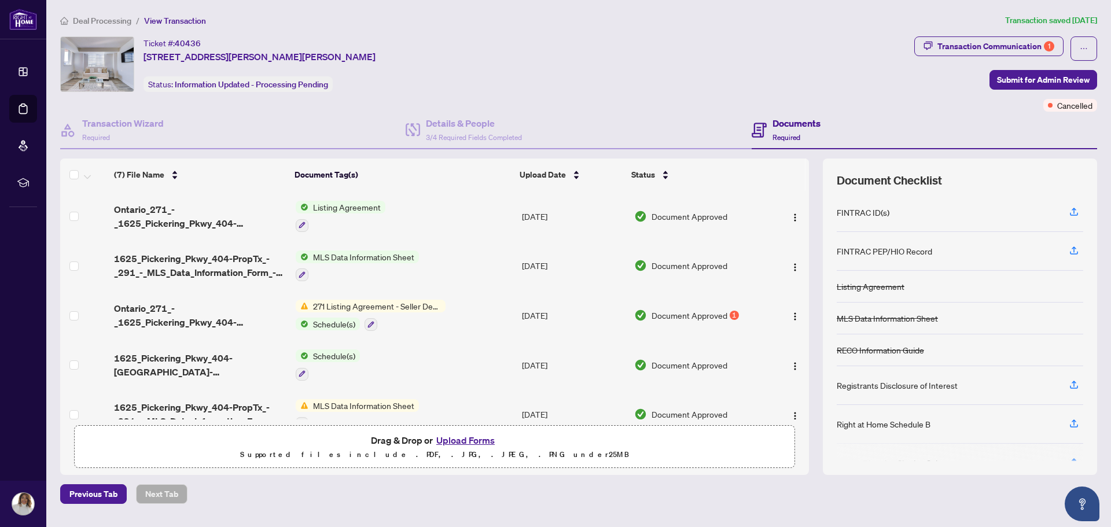
scroll to position [121, 0]
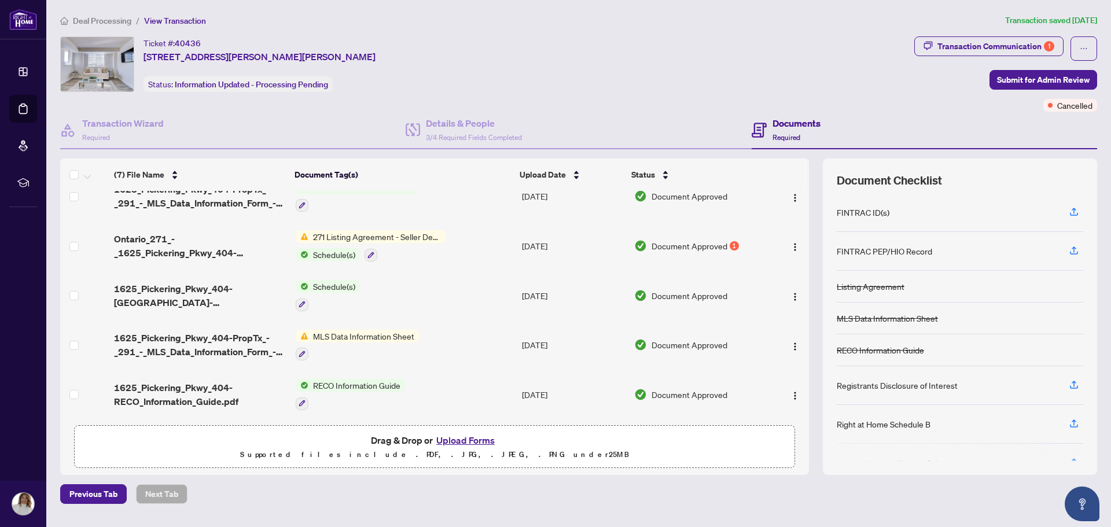
click at [101, 23] on span "Deal Processing" at bounding box center [102, 21] width 58 height 10
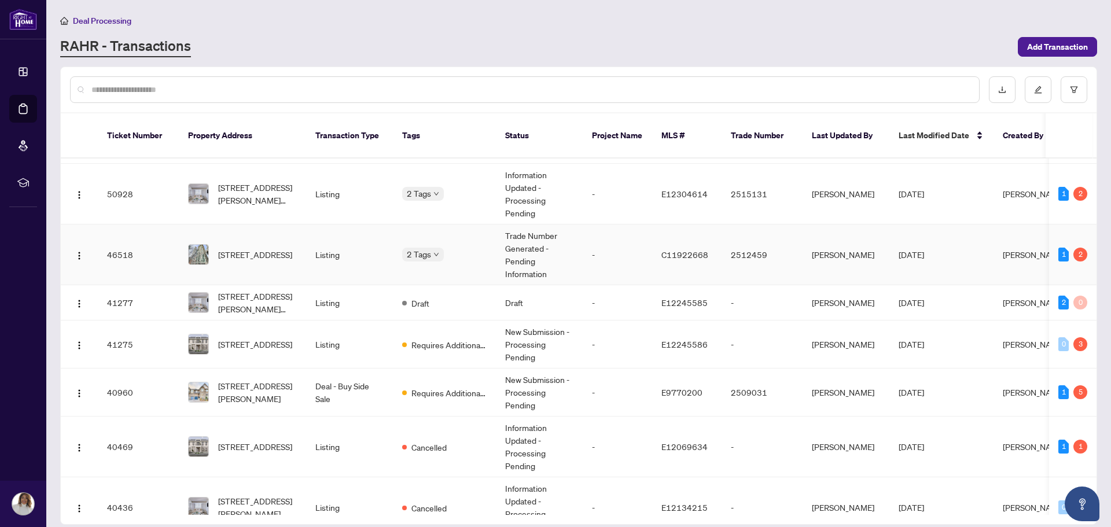
scroll to position [117, 0]
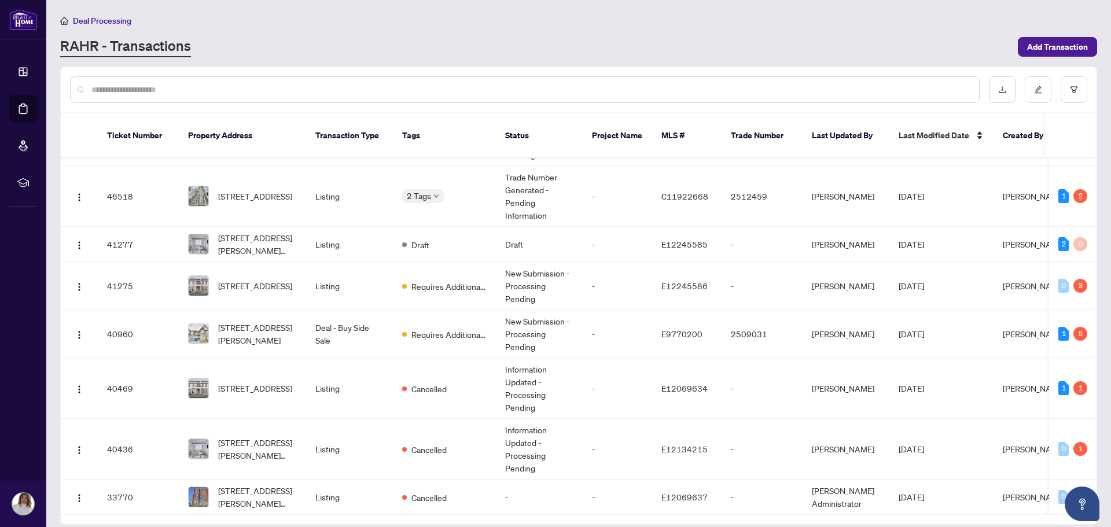
click at [256, 91] on input "text" at bounding box center [530, 89] width 878 height 13
paste input "*********"
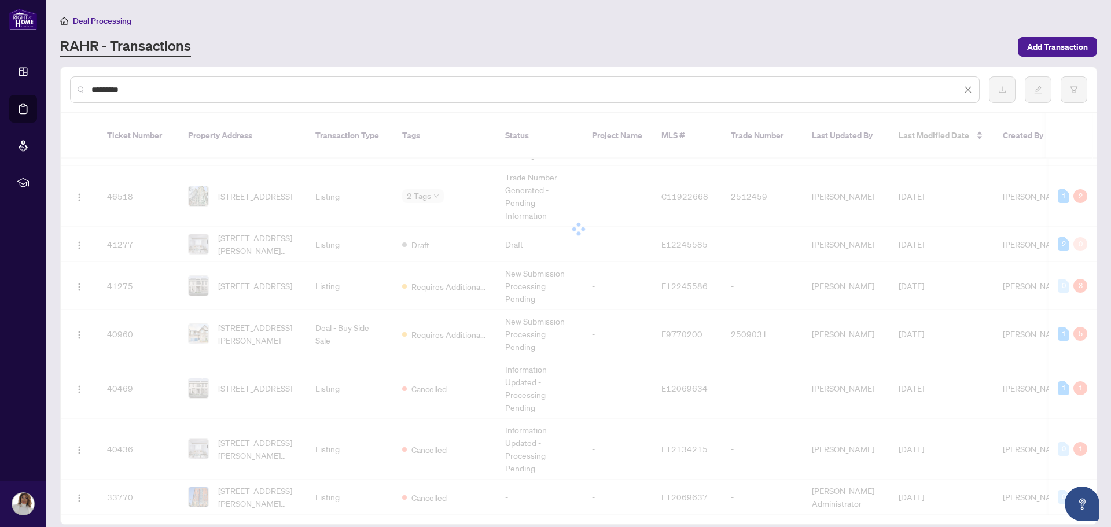
scroll to position [0, 0]
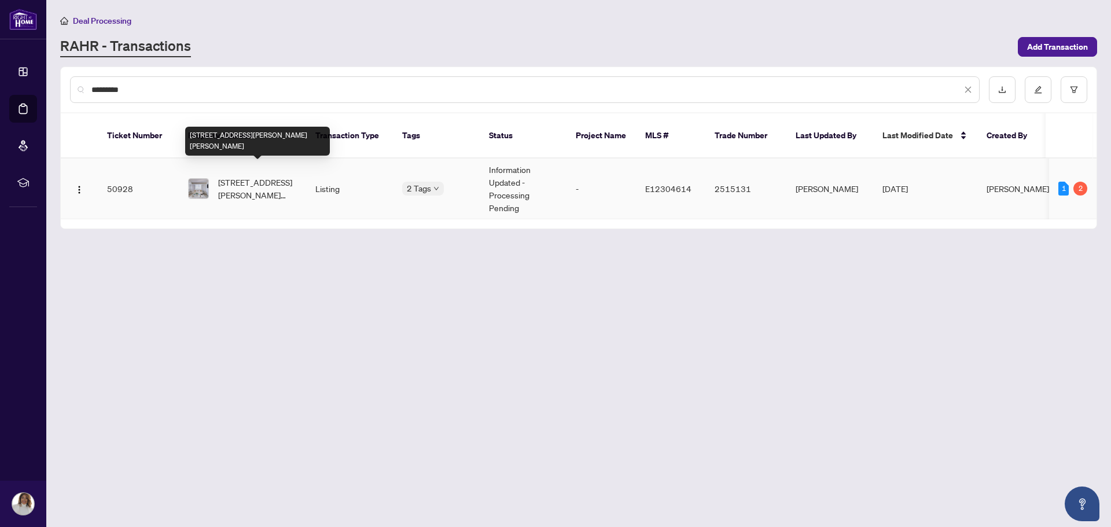
type input "*********"
click at [255, 182] on span "[STREET_ADDRESS][PERSON_NAME][PERSON_NAME]" at bounding box center [257, 188] width 79 height 25
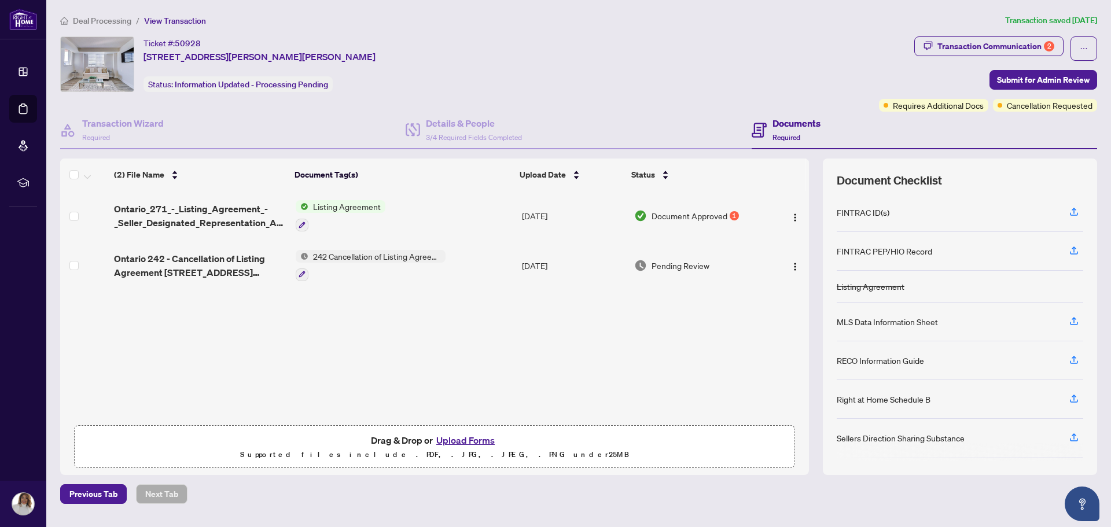
click at [369, 258] on span "242 Cancellation of Listing Agreement - Authority to Offer for Sale" at bounding box center [376, 256] width 137 height 13
click at [206, 261] on span "Ontario 242 - Cancellation of Listing Agreement [STREET_ADDRESS][PERSON_NAME] 4…" at bounding box center [200, 266] width 172 height 28
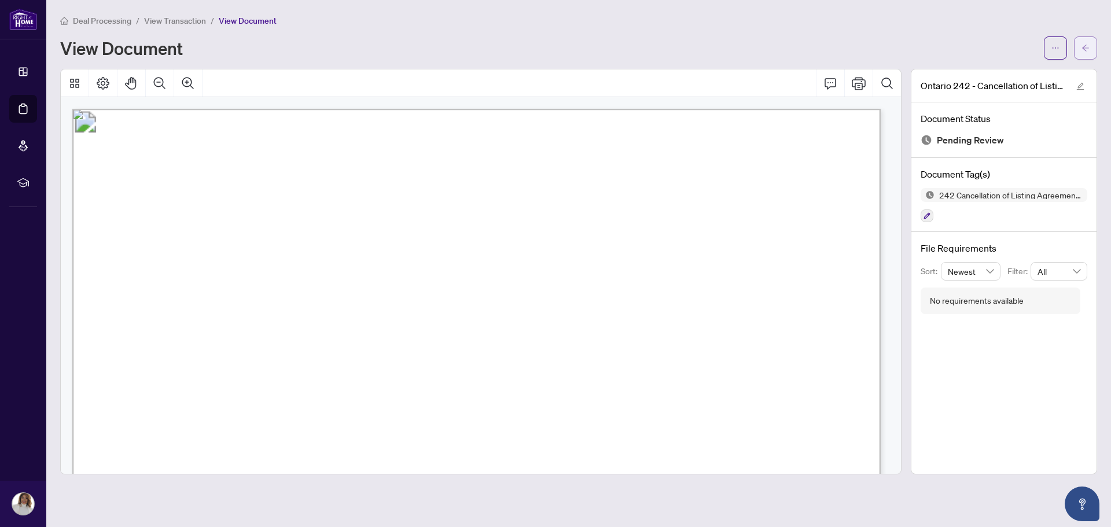
click at [1087, 46] on icon "arrow-left" at bounding box center [1085, 48] width 8 height 8
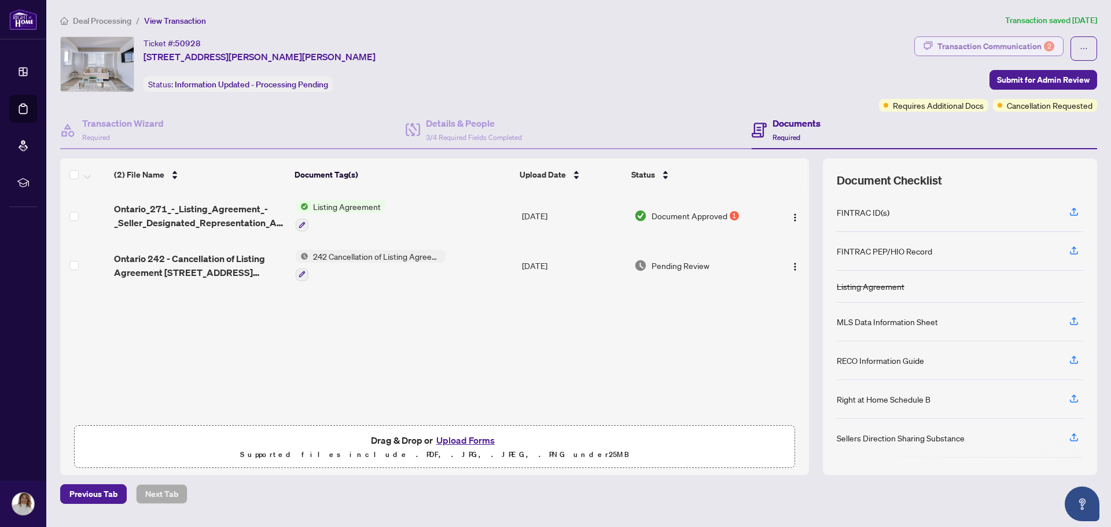
click at [971, 49] on div "Transaction Communication 2" at bounding box center [995, 46] width 117 height 19
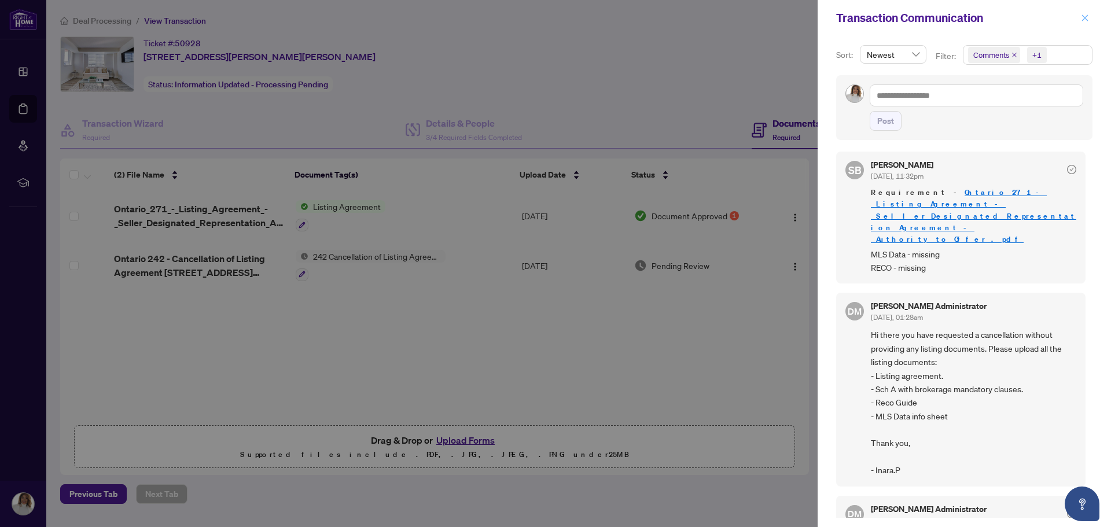
click at [1086, 16] on icon "close" at bounding box center [1085, 18] width 8 height 8
